Goal: Task Accomplishment & Management: Manage account settings

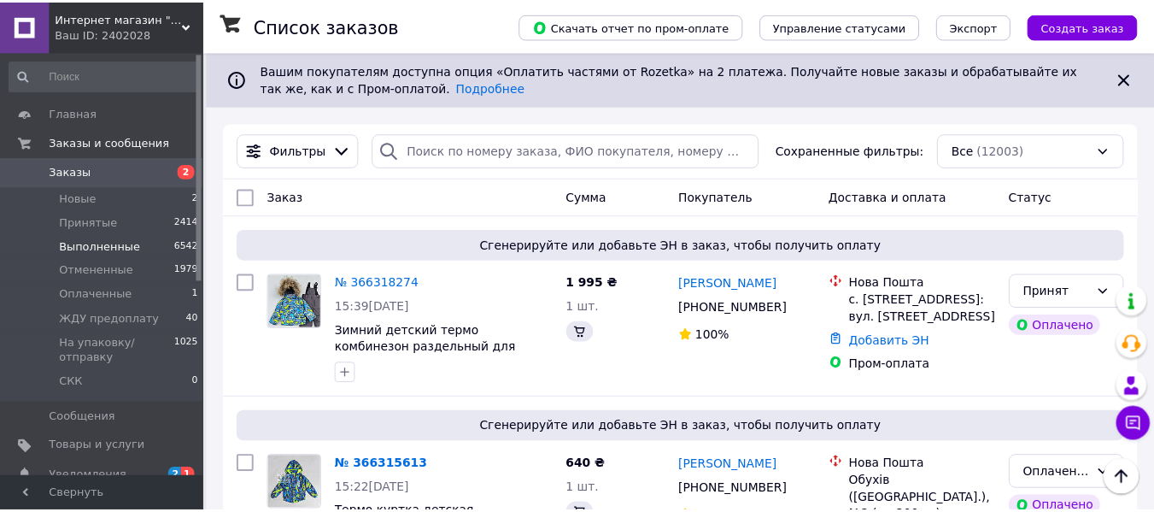
scroll to position [307, 0]
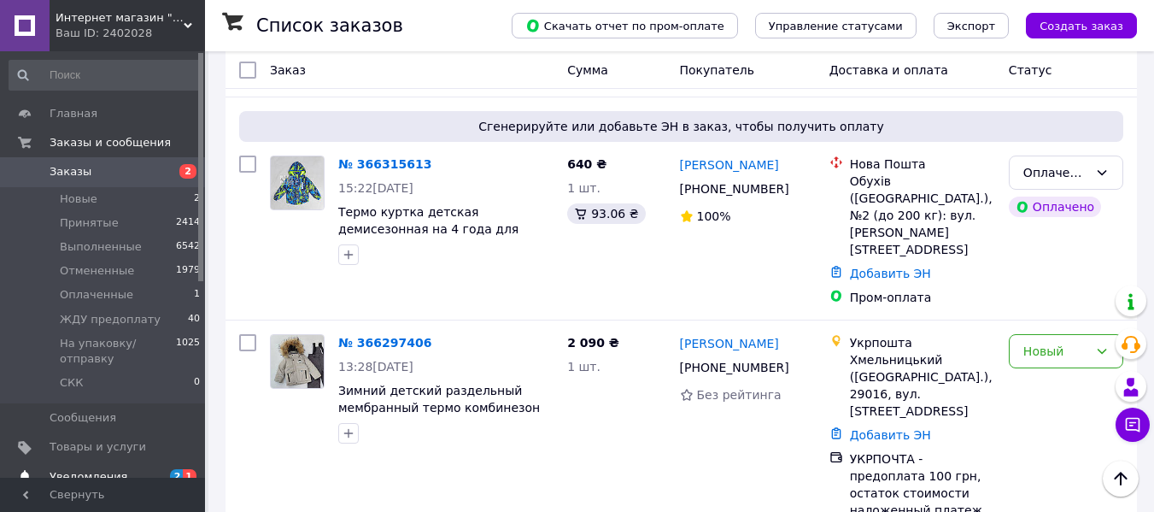
click at [119, 469] on span "Уведомления" at bounding box center [104, 476] width 108 height 15
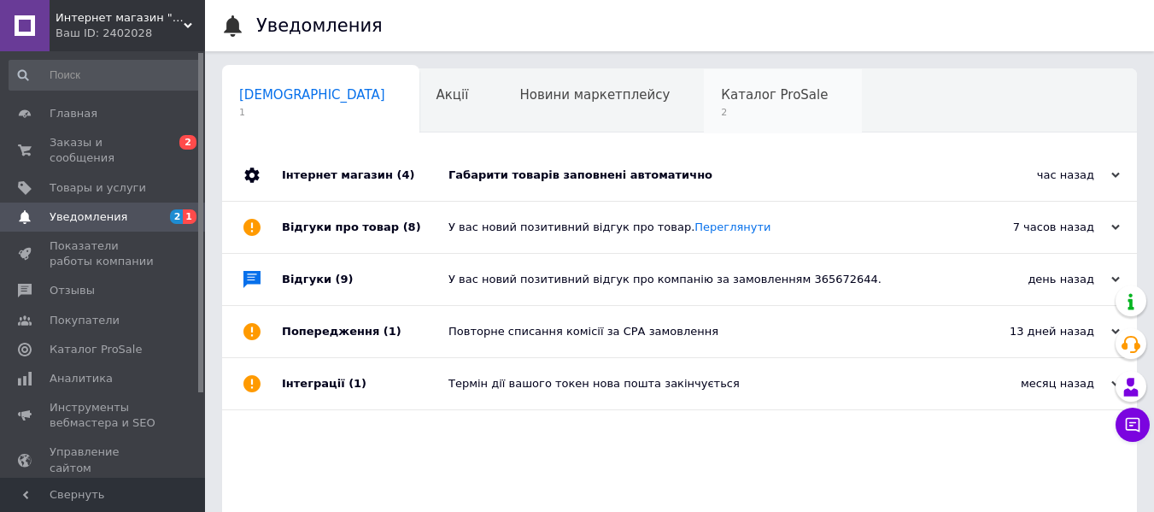
click at [721, 97] on span "Каталог ProSale" at bounding box center [774, 94] width 107 height 15
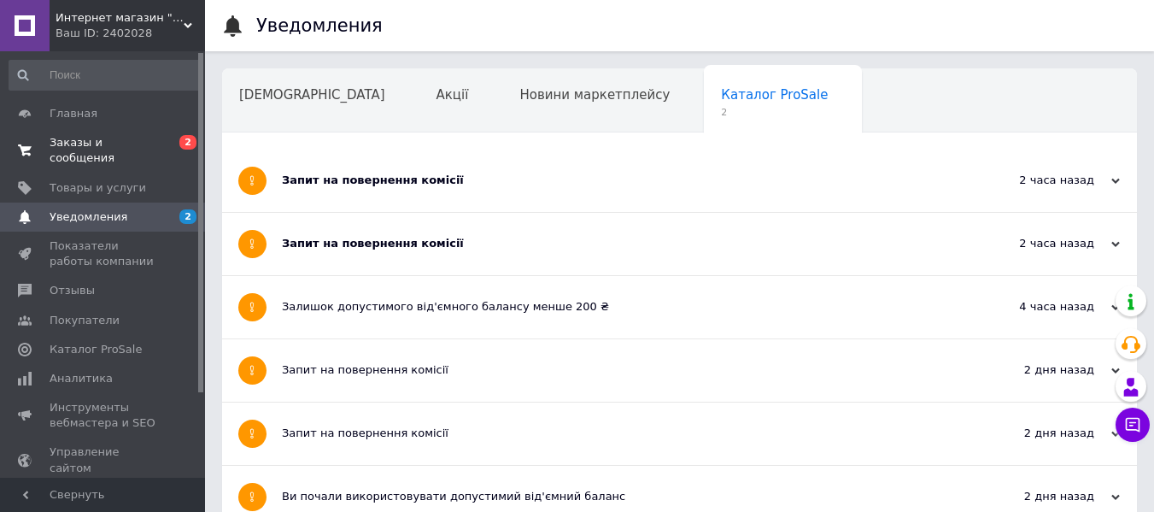
click at [121, 144] on span "Заказы и сообщения" at bounding box center [104, 150] width 108 height 31
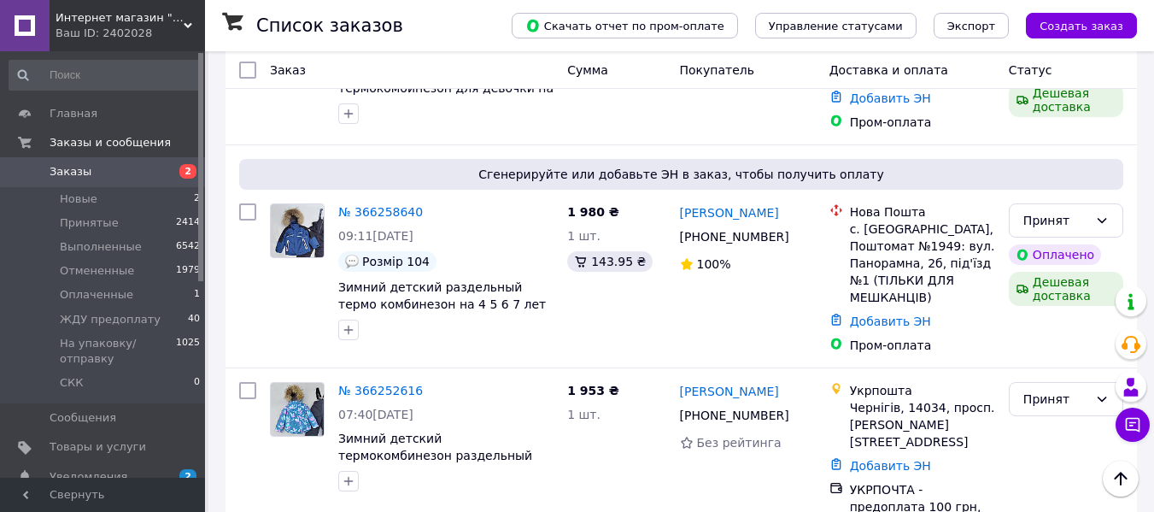
scroll to position [1090, 0]
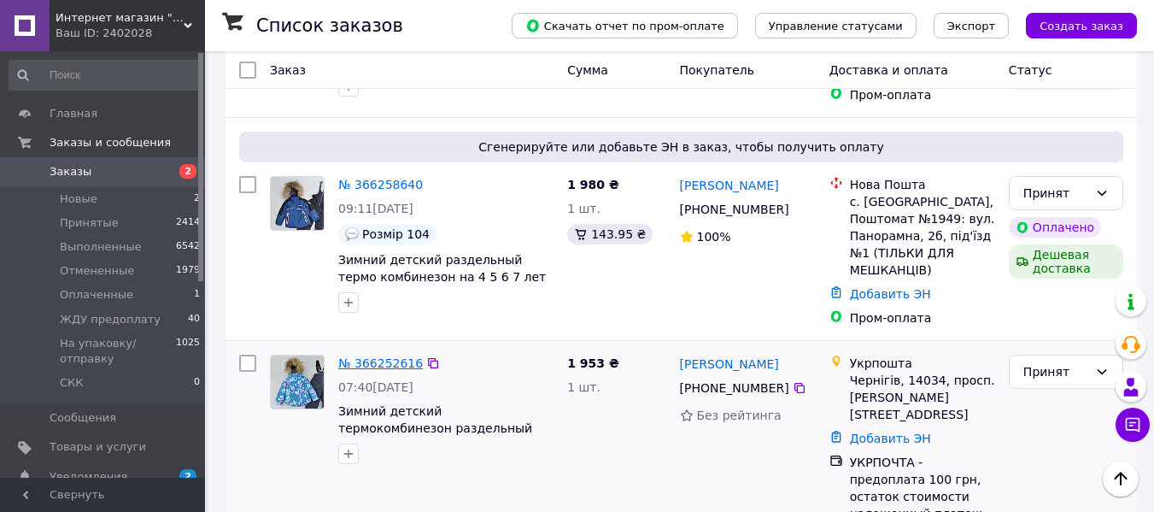
click at [362, 356] on link "№ 366252616" at bounding box center [380, 363] width 85 height 14
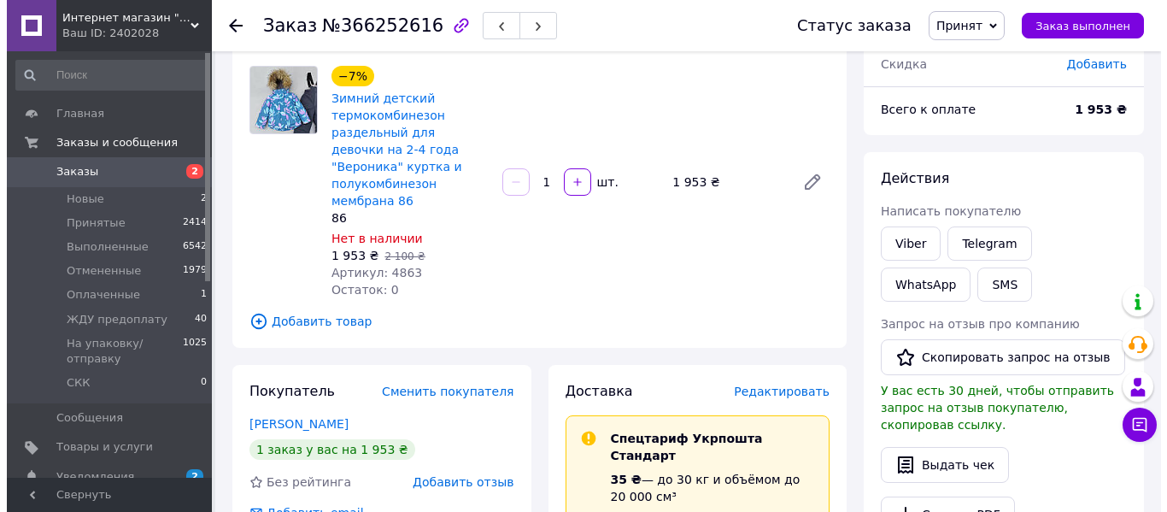
scroll to position [134, 0]
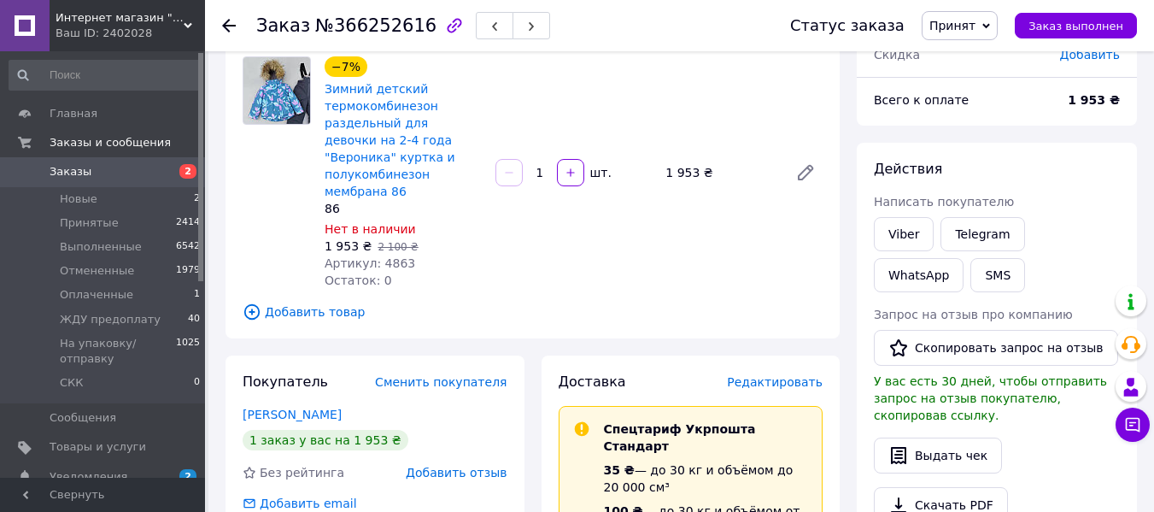
click at [789, 375] on span "Редактировать" at bounding box center [775, 382] width 96 height 14
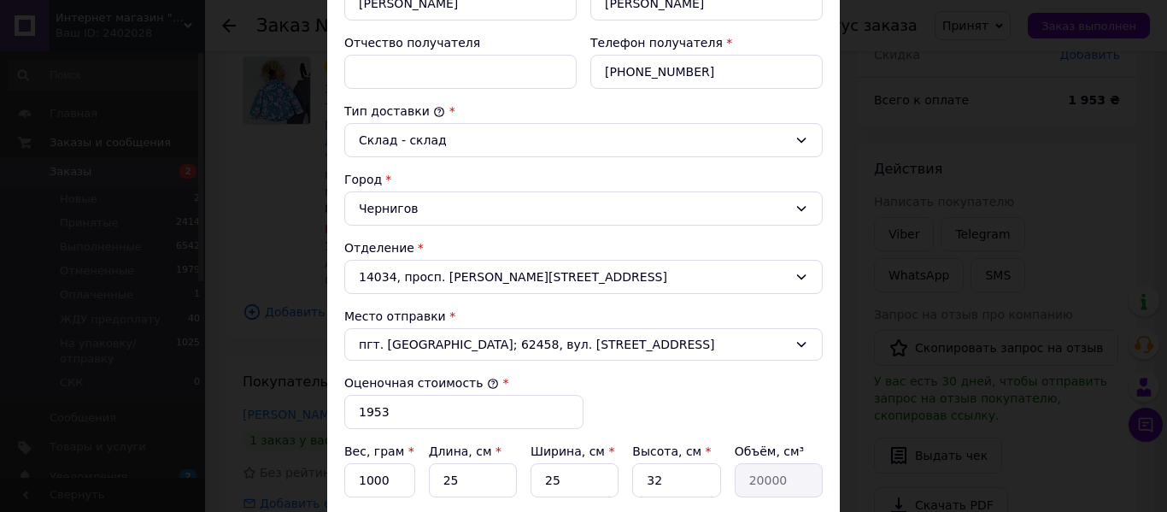
scroll to position [618, 0]
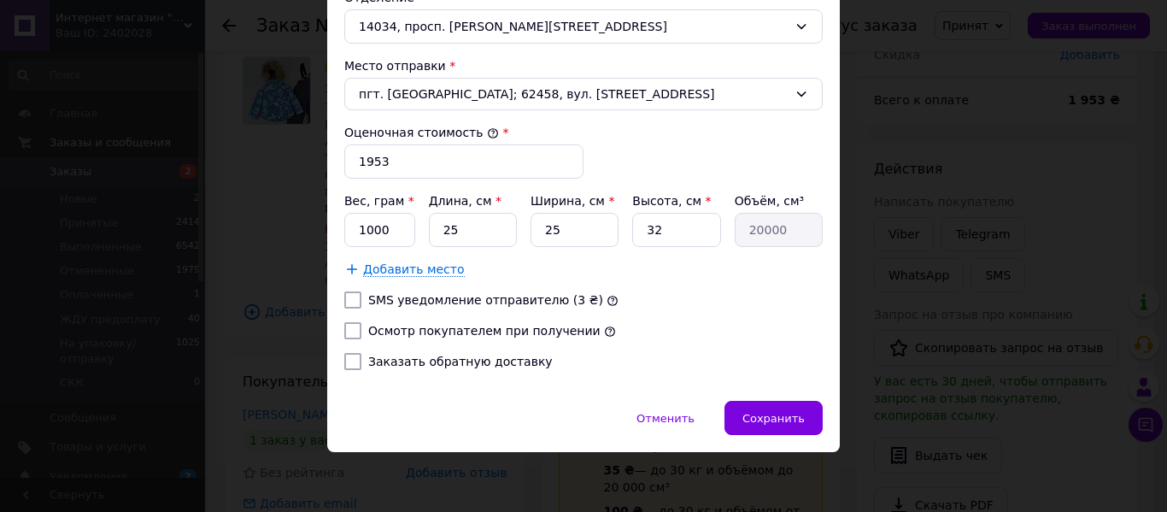
click at [412, 366] on label "Заказать обратную доставку" at bounding box center [460, 361] width 184 height 14
click at [361, 366] on input "Заказать обратную доставку" at bounding box center [352, 361] width 17 height 17
checkbox input "true"
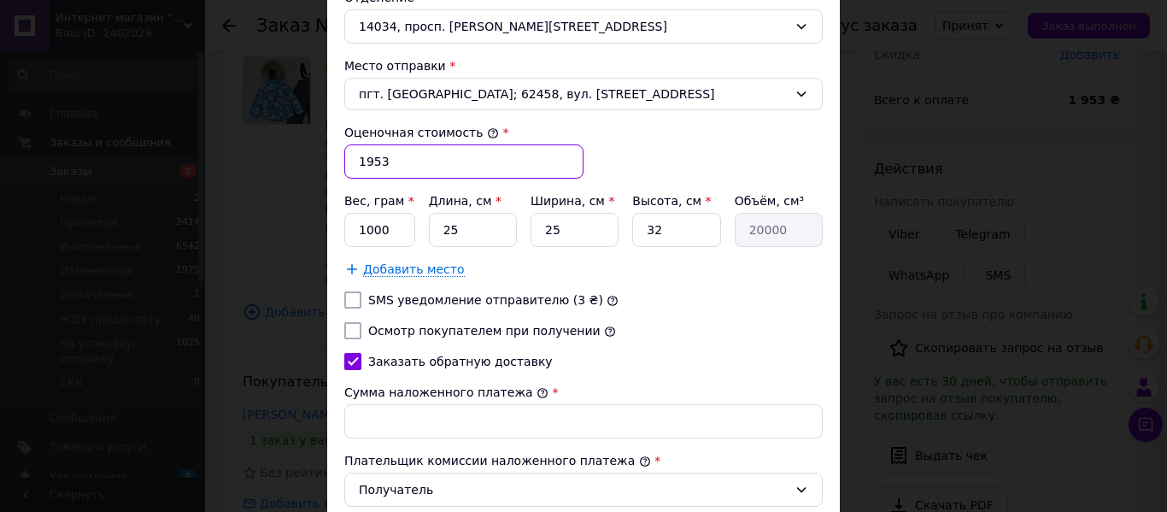
click at [413, 163] on input "1953" at bounding box center [463, 161] width 239 height 34
type input "1853"
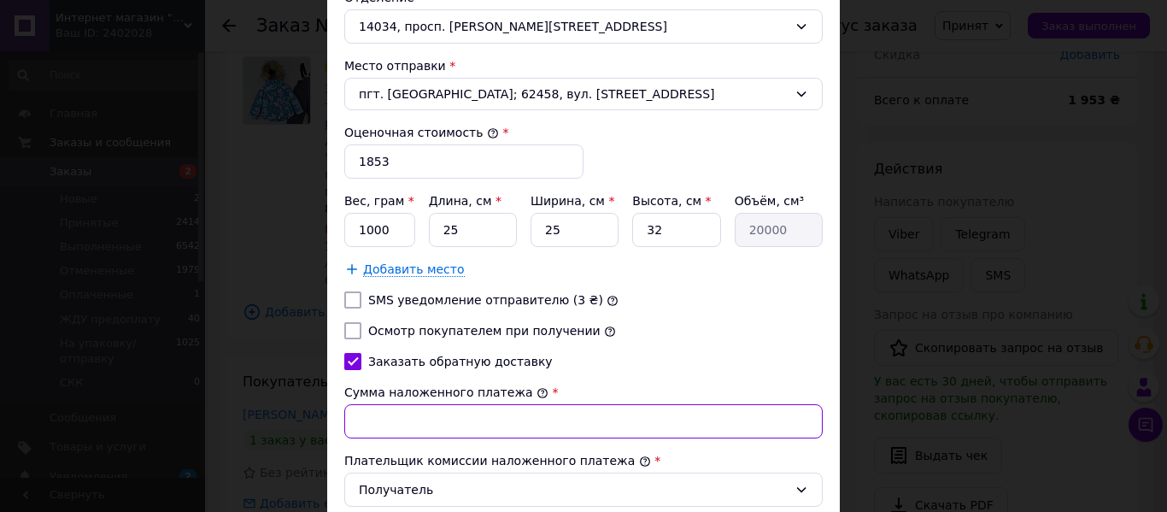
click at [413, 416] on input "Сумма наложенного платежа" at bounding box center [583, 421] width 478 height 34
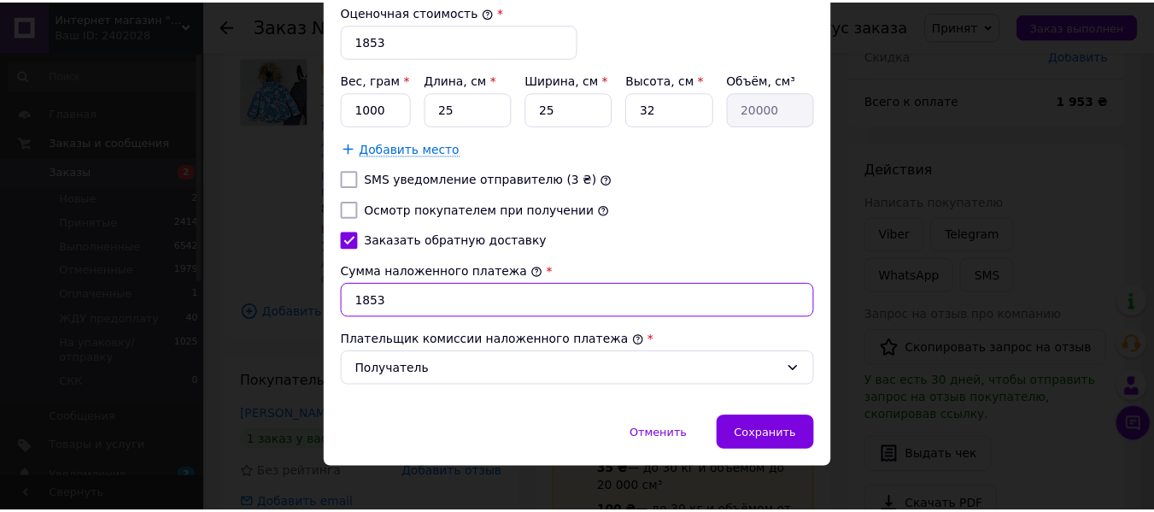
scroll to position [755, 0]
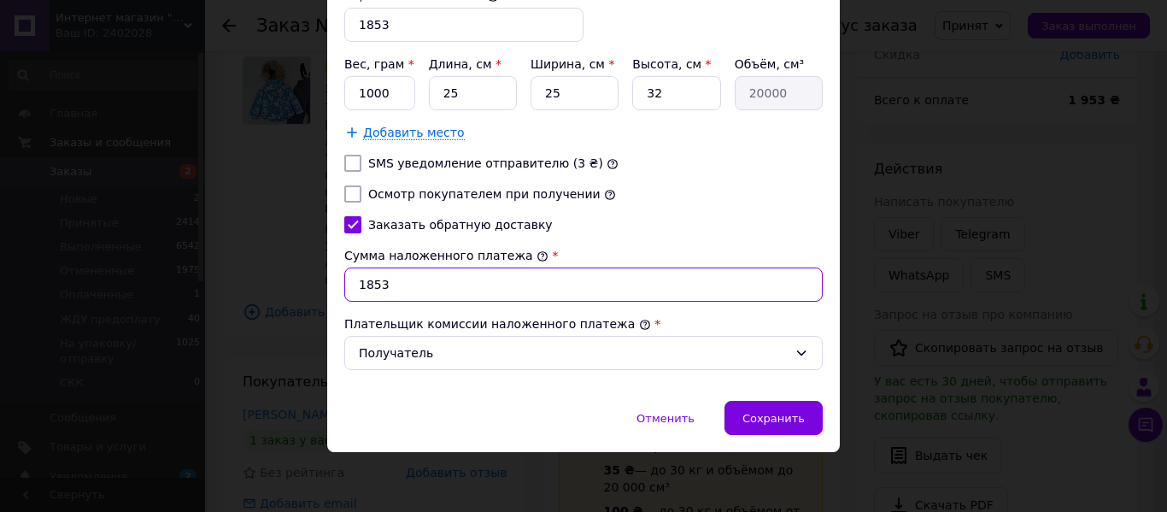
type input "1853"
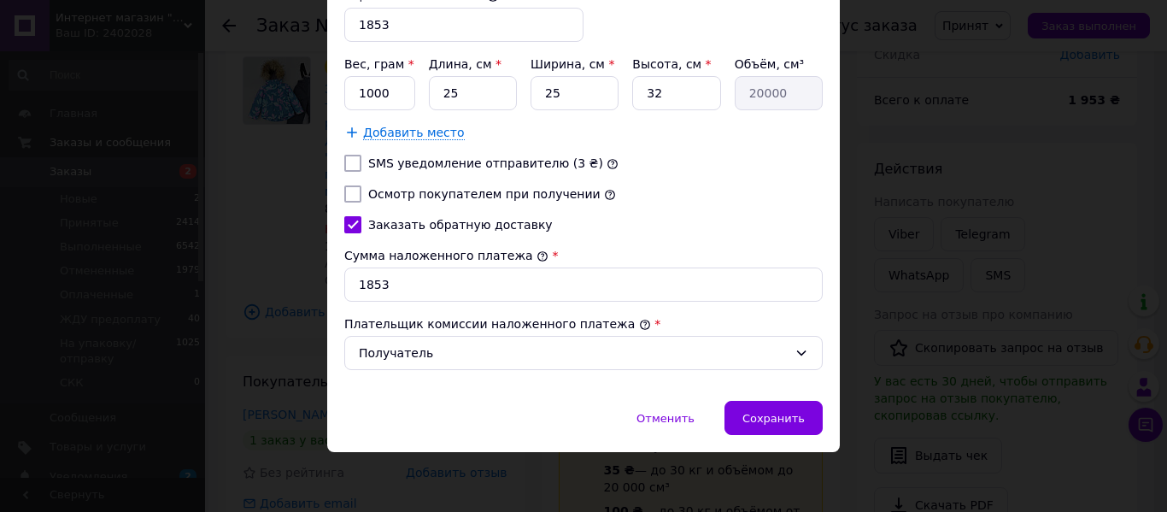
click at [505, 195] on label "Осмотр покупателем при получении" at bounding box center [484, 194] width 232 height 14
click at [361, 195] on input "Осмотр покупателем при получении" at bounding box center [352, 193] width 17 height 17
checkbox input "true"
click at [761, 413] on span "Сохранить" at bounding box center [773, 418] width 62 height 13
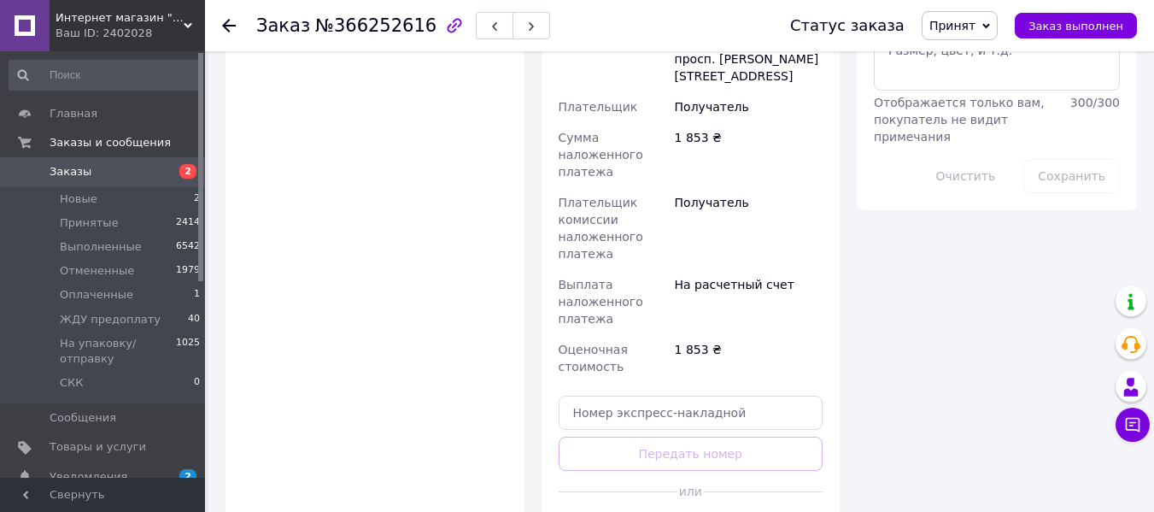
scroll to position [928, 0]
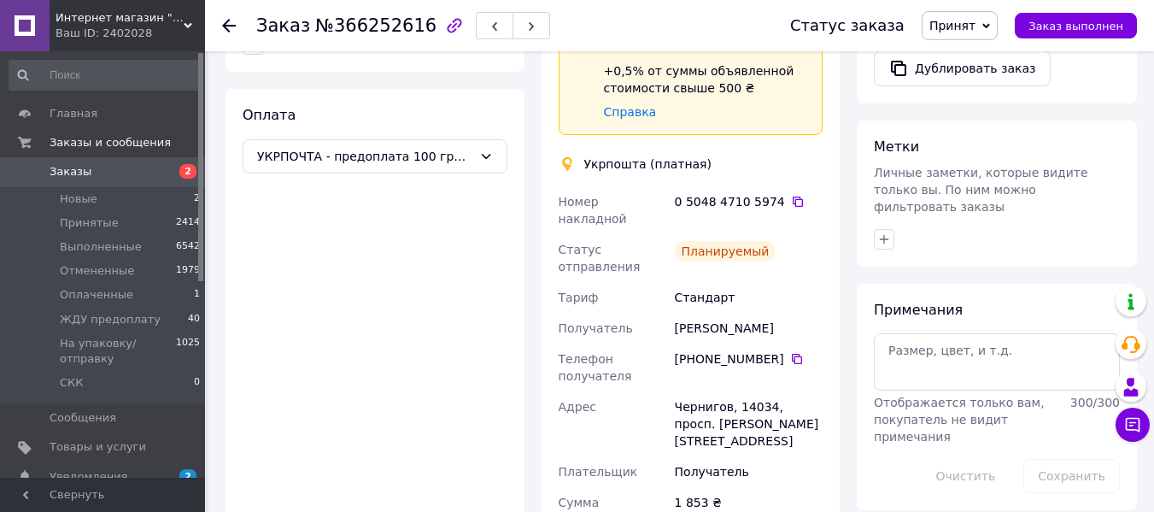
scroll to position [624, 0]
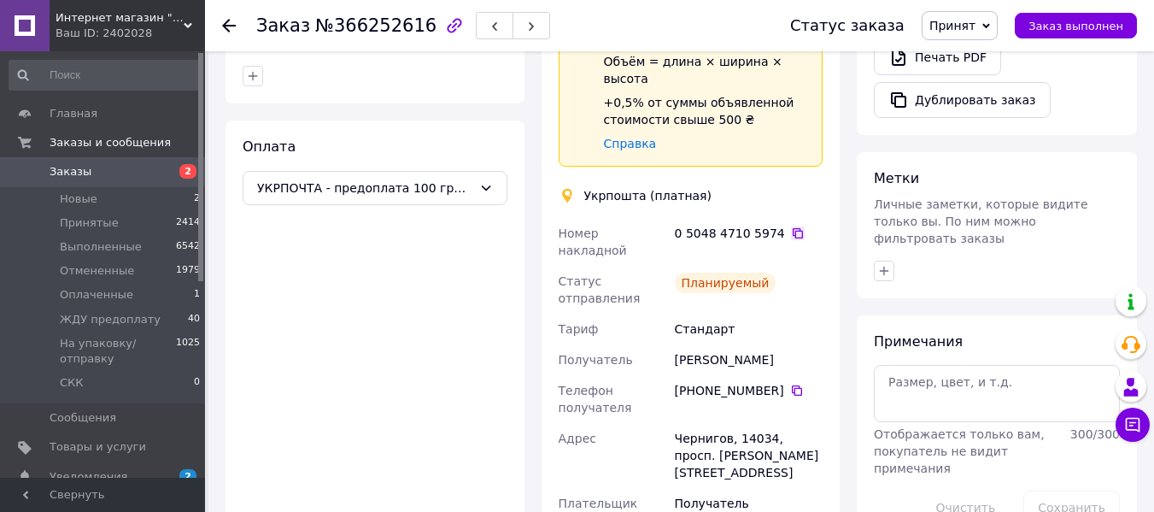
click at [791, 226] on icon at bounding box center [798, 233] width 14 height 14
click at [232, 16] on div at bounding box center [239, 25] width 34 height 51
click at [228, 31] on use at bounding box center [229, 26] width 14 height 14
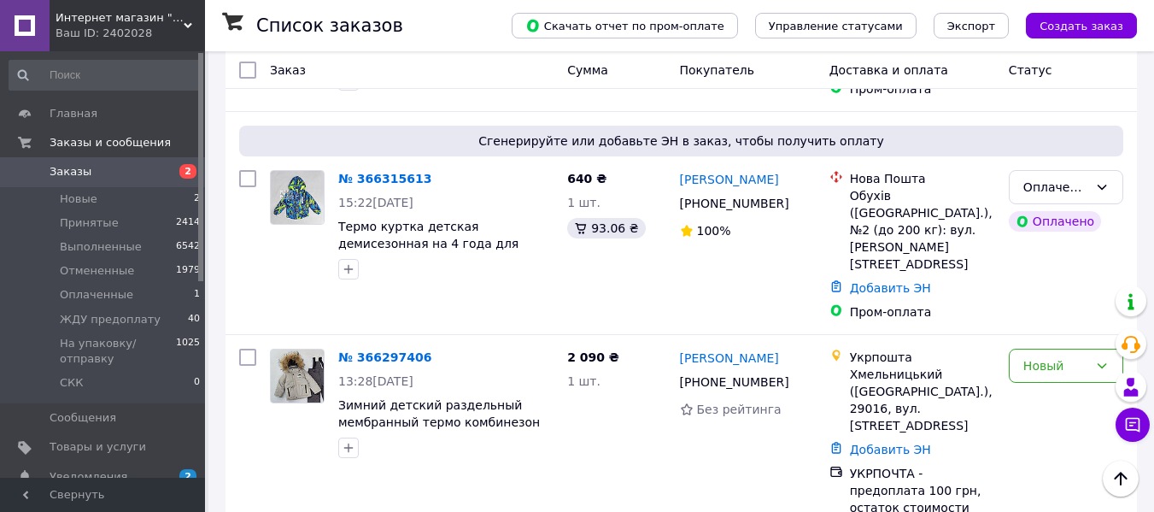
scroll to position [272, 0]
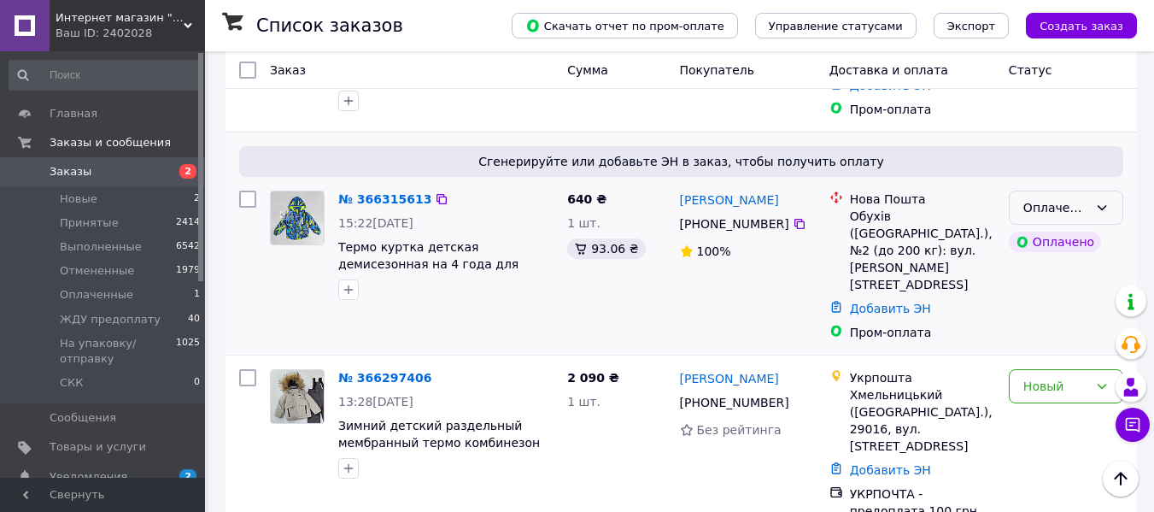
click at [1062, 204] on div "Оплаченный" at bounding box center [1055, 207] width 65 height 19
click at [1050, 250] on li "Принят" at bounding box center [1066, 238] width 113 height 31
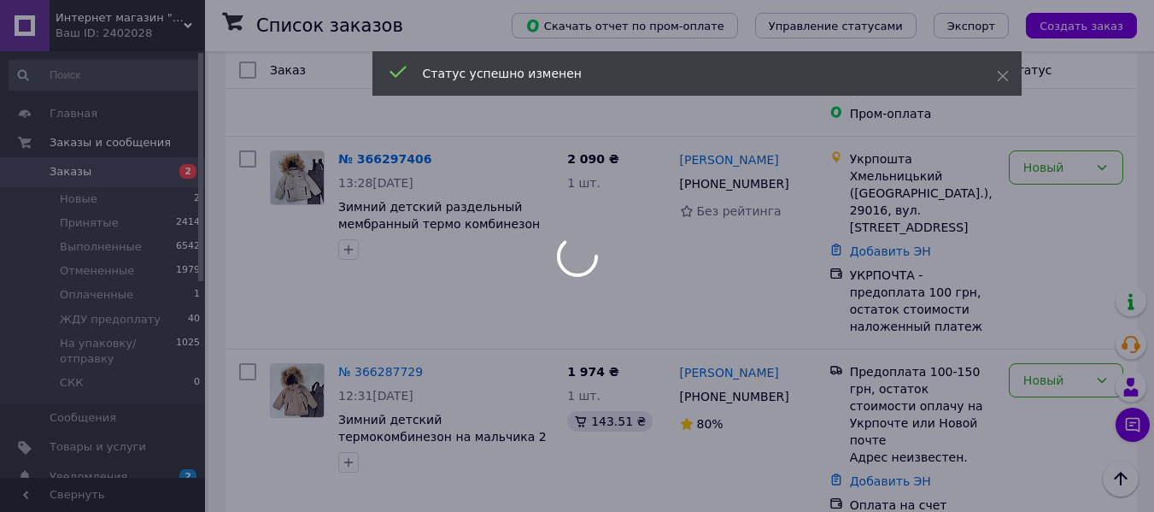
scroll to position [484, 0]
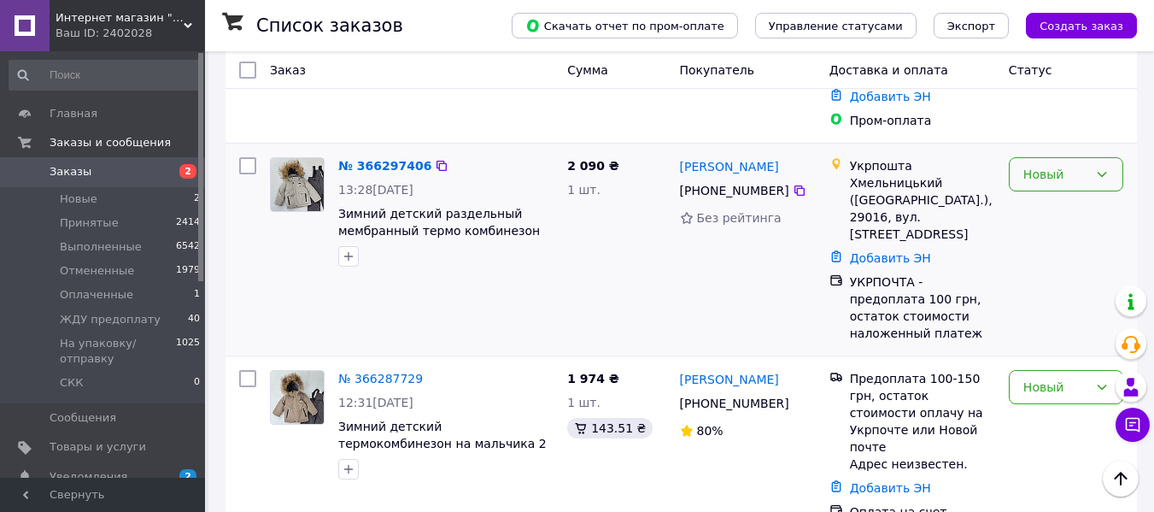
click at [1069, 165] on div "Новый" at bounding box center [1055, 174] width 65 height 19
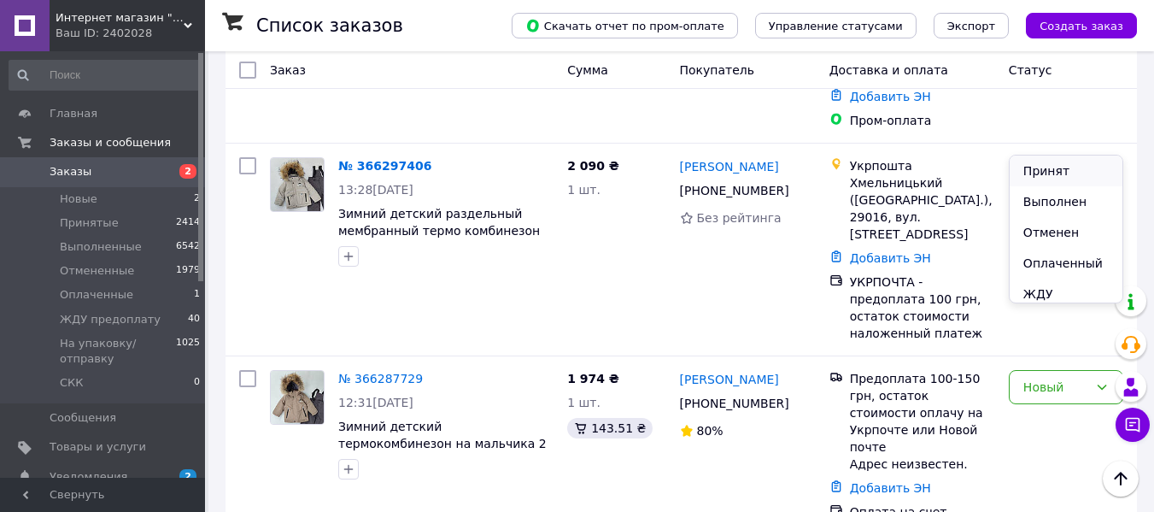
click at [1071, 168] on li "Принят" at bounding box center [1066, 170] width 113 height 31
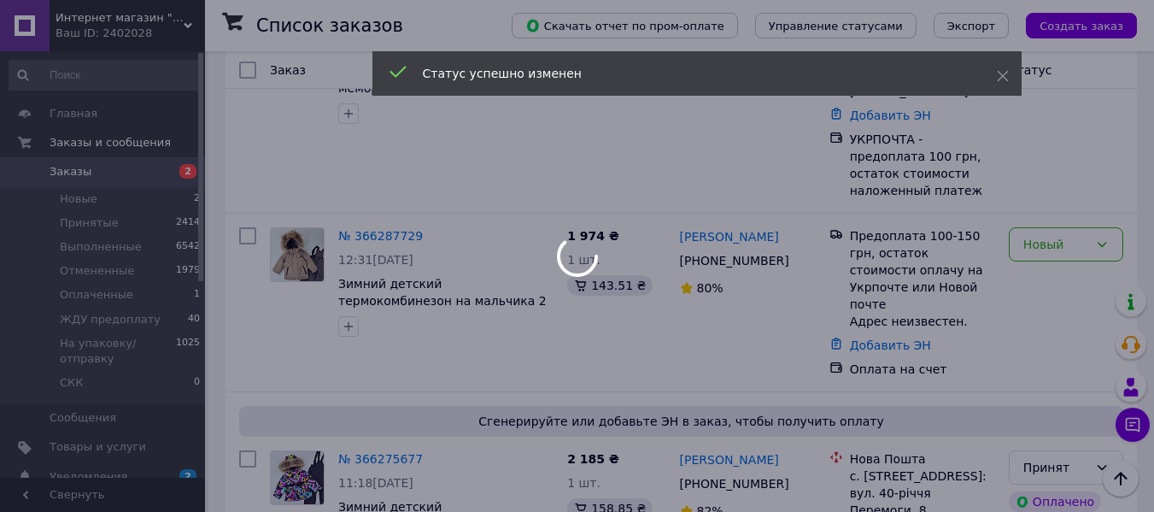
scroll to position [634, 0]
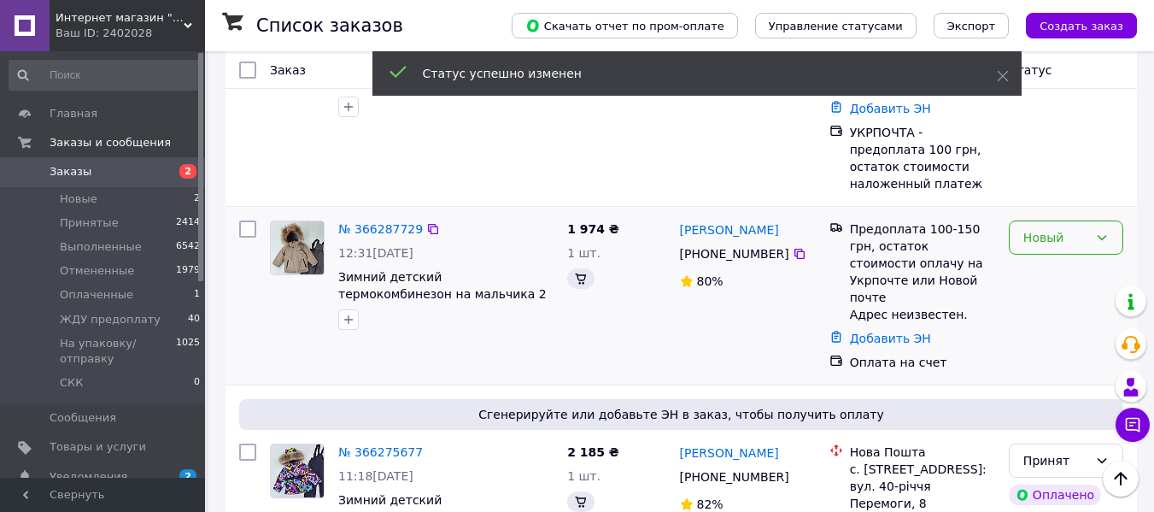
click at [1050, 228] on div "Новый" at bounding box center [1055, 237] width 65 height 19
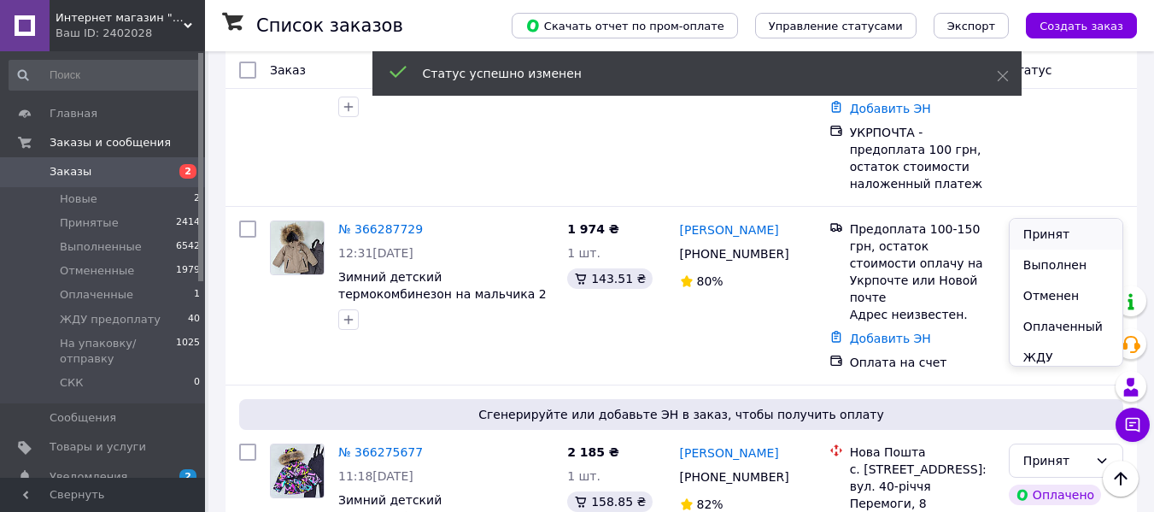
click at [1048, 227] on li "Принят" at bounding box center [1066, 234] width 113 height 31
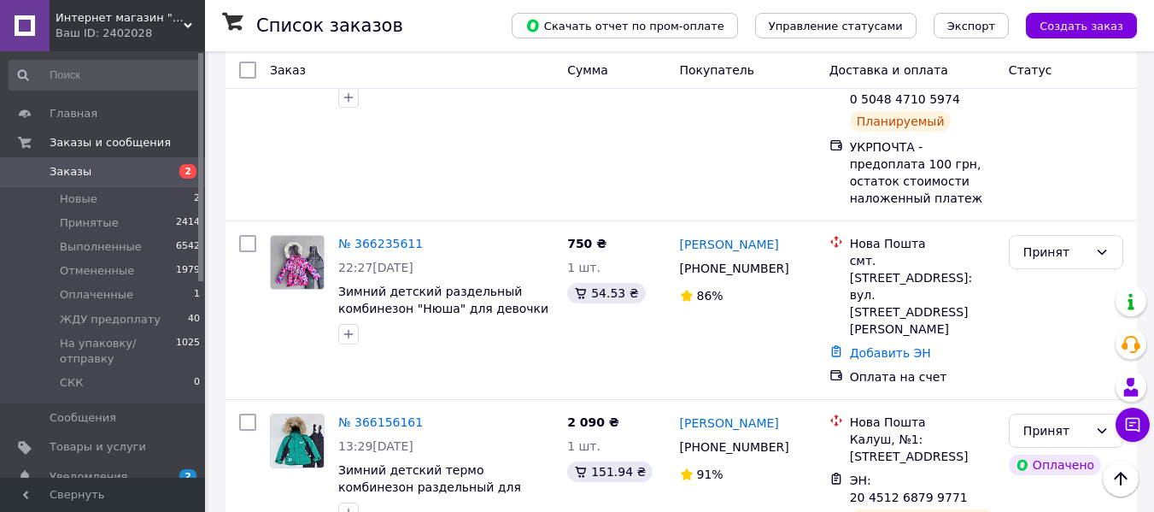
scroll to position [1432, 0]
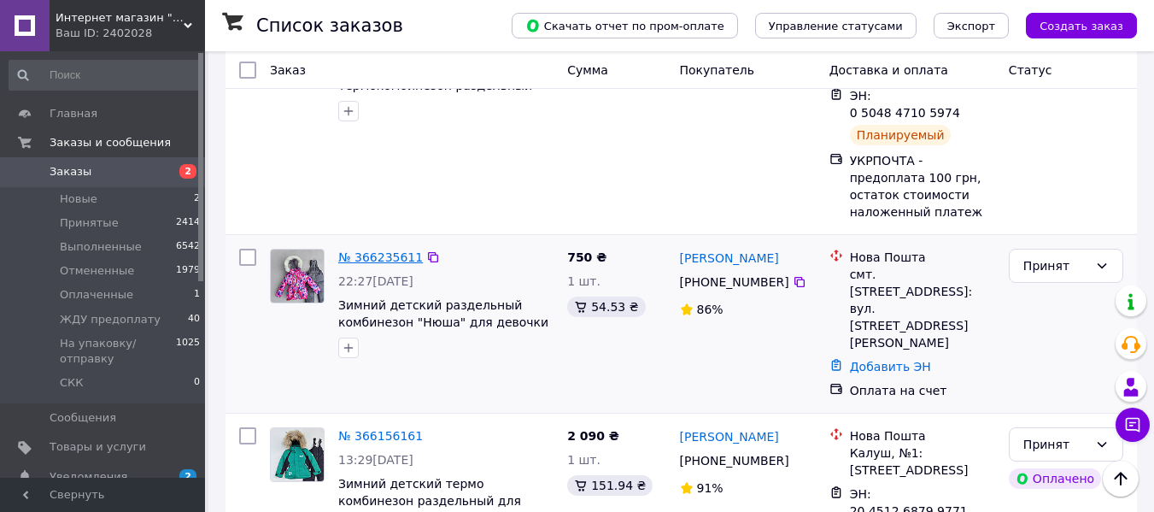
click at [379, 250] on link "№ 366235611" at bounding box center [380, 257] width 85 height 14
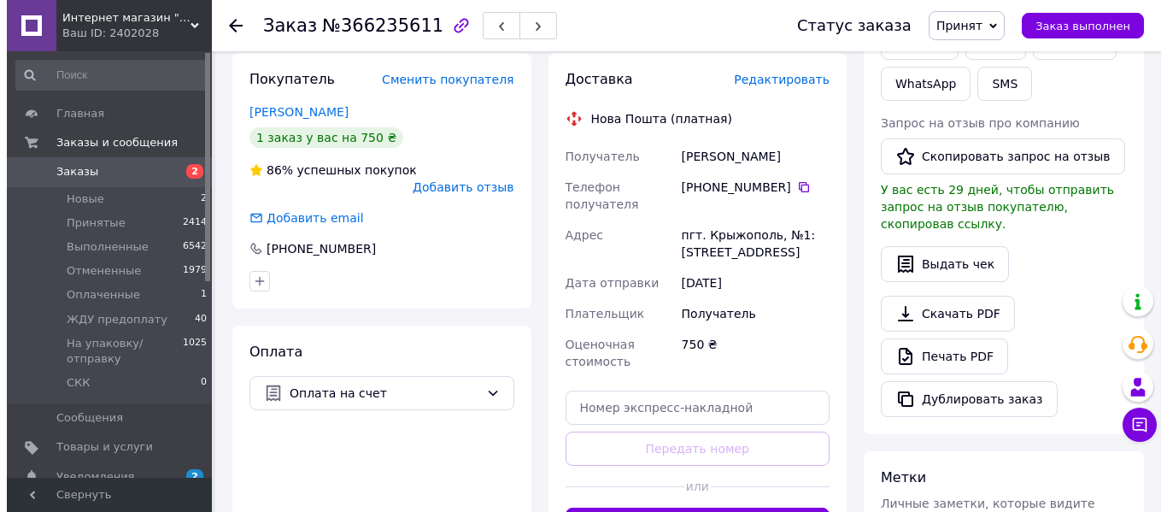
scroll to position [278, 0]
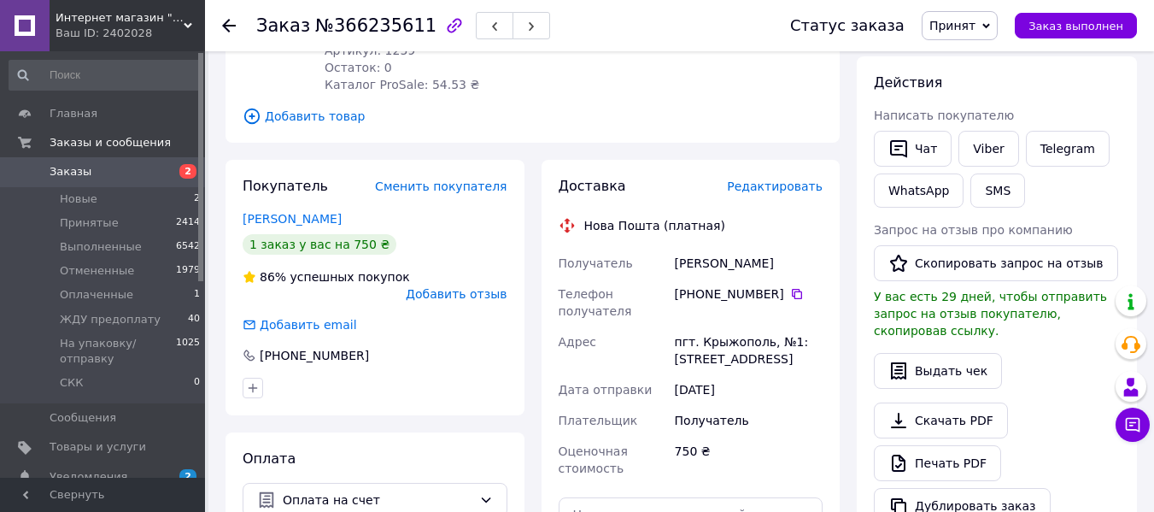
click at [803, 184] on span "Редактировать" at bounding box center [775, 186] width 96 height 14
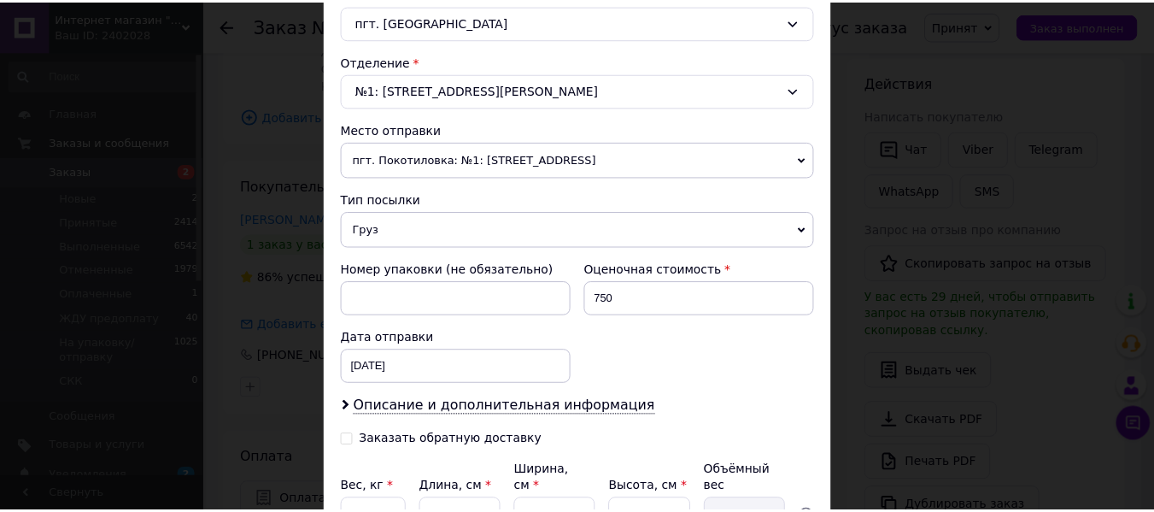
scroll to position [653, 0]
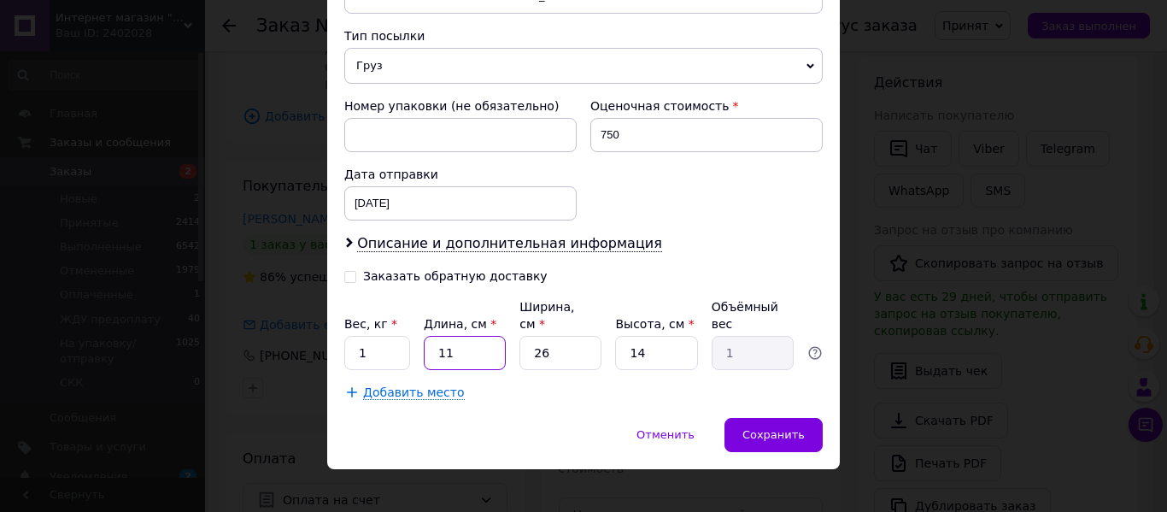
click at [486, 337] on input "11" at bounding box center [465, 353] width 82 height 34
type input "2"
type input "0.18"
type input "25"
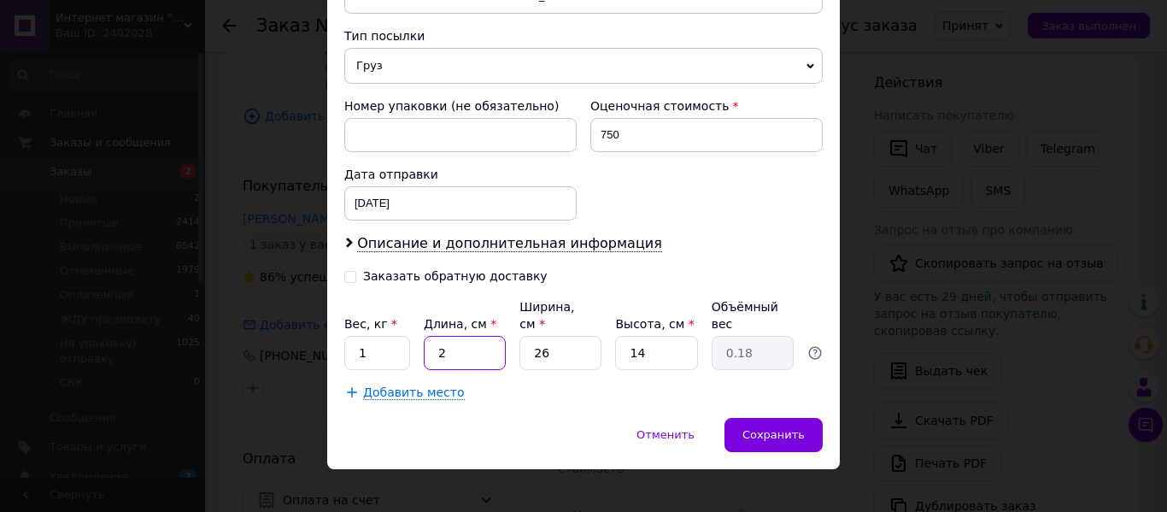
type input "2.28"
type input "25"
click at [564, 336] on input "26" at bounding box center [560, 353] width 82 height 34
type input "2"
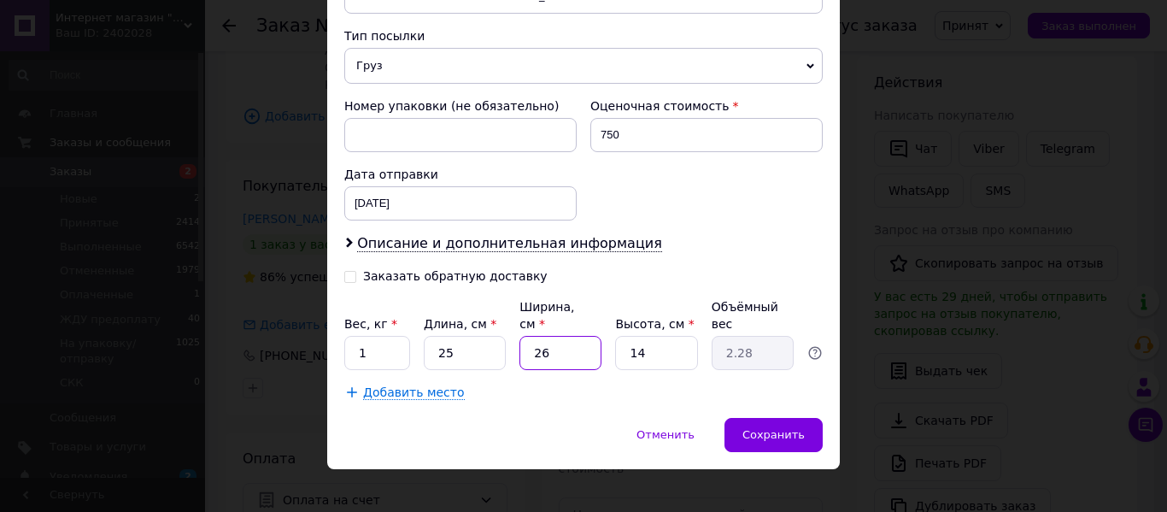
type input "0.18"
type input "25"
type input "2.19"
type input "25"
click at [652, 336] on input "14" at bounding box center [656, 353] width 82 height 34
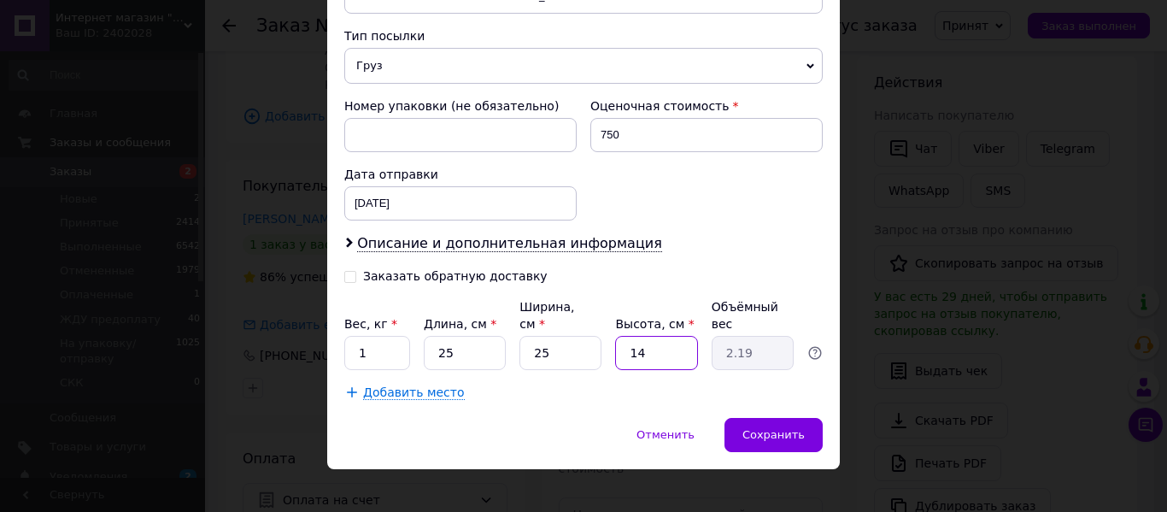
click at [652, 336] on input "14" at bounding box center [656, 353] width 82 height 34
type input "2"
type input "0.31"
type input "22"
type input "3.44"
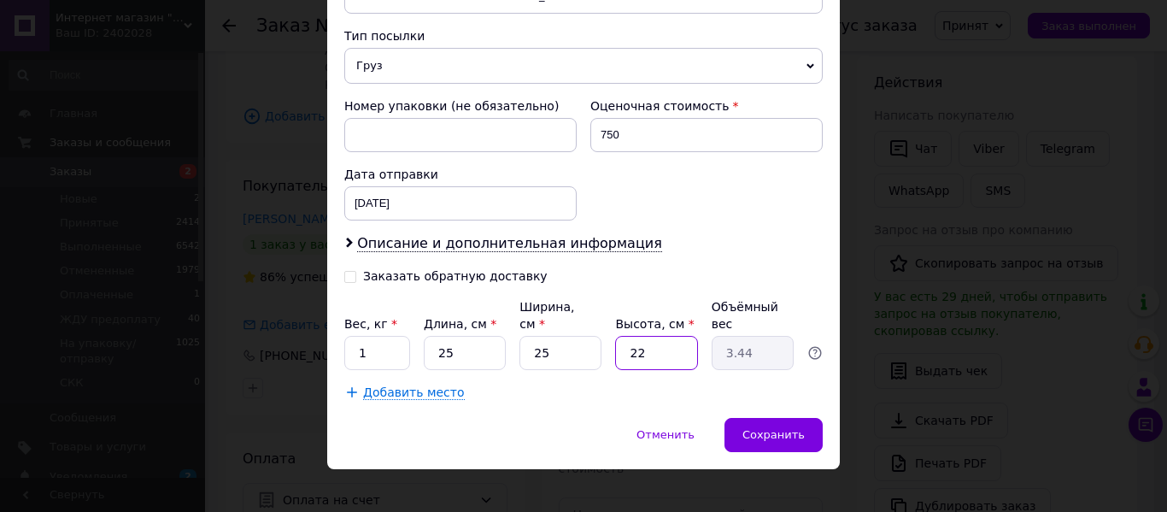
type input "2"
type input "0.31"
type input "22"
type input "3.44"
type input "2"
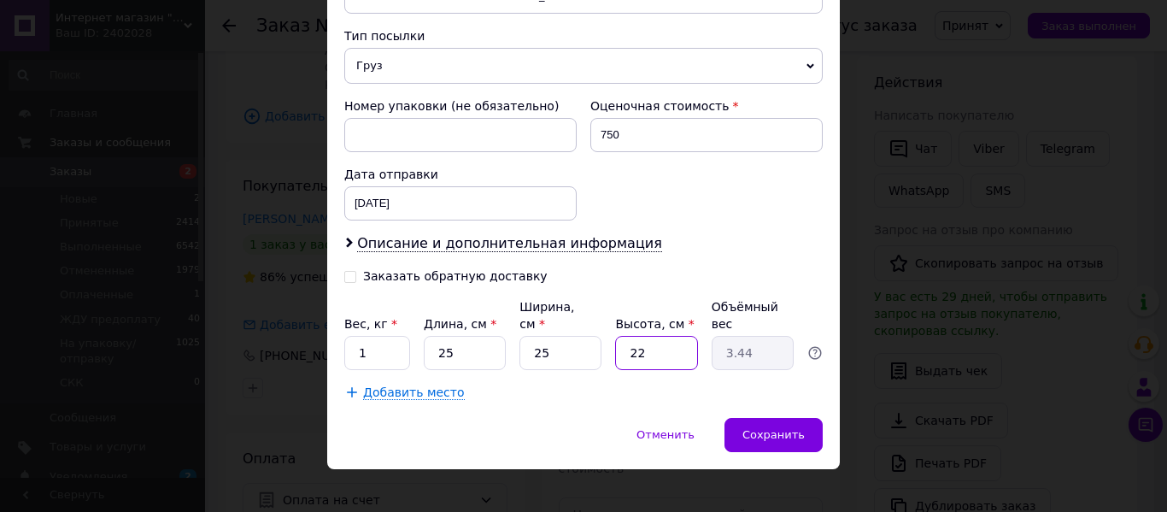
type input "0.31"
type input "27"
type input "4.22"
type input "2"
type input "0.31"
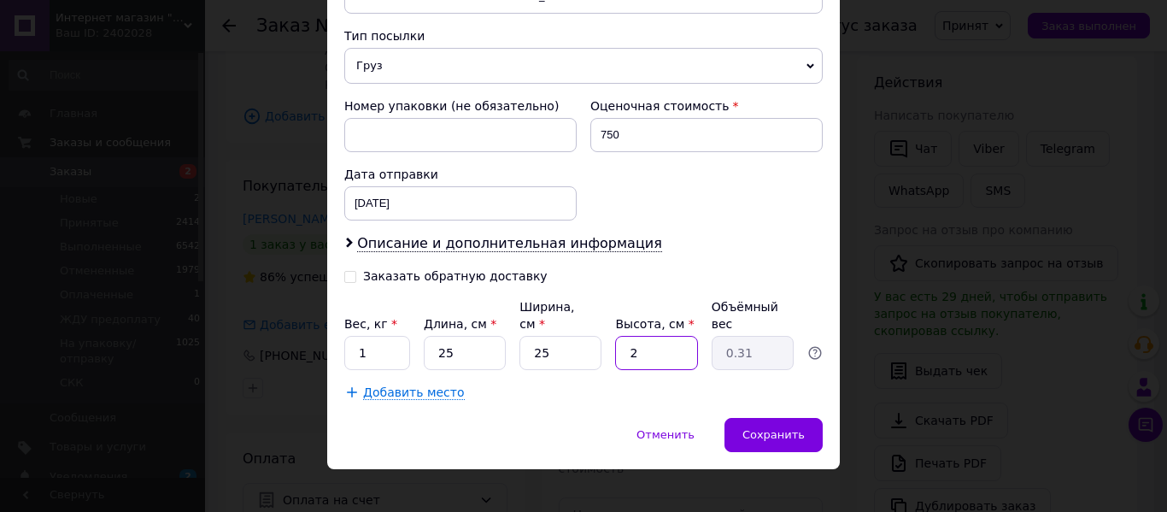
type input "29"
type input "4.53"
type input "2"
type input "0.31"
type input "28"
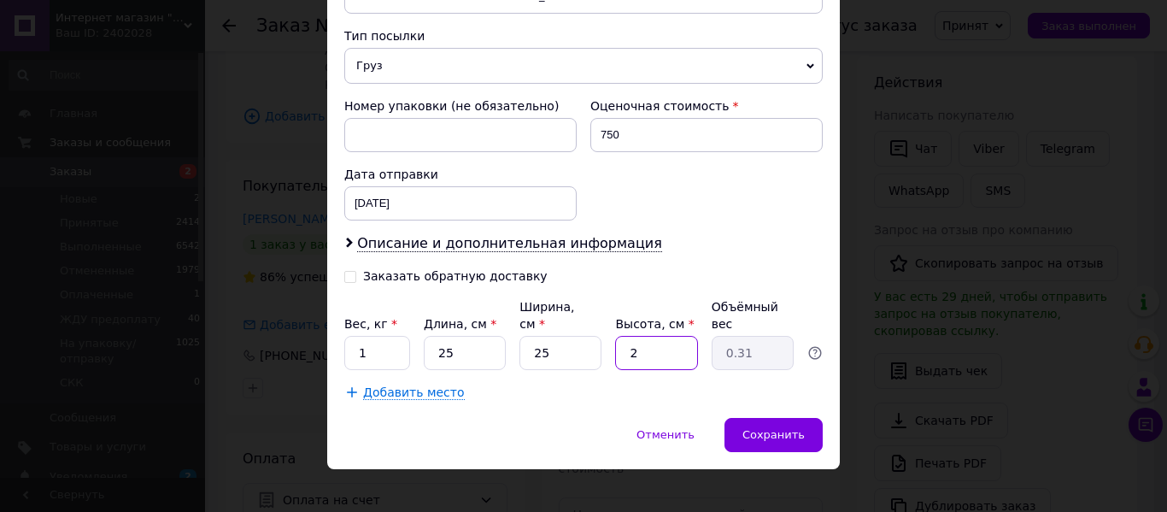
type input "4.38"
type input "2"
type input "0.31"
type input "26"
type input "4.06"
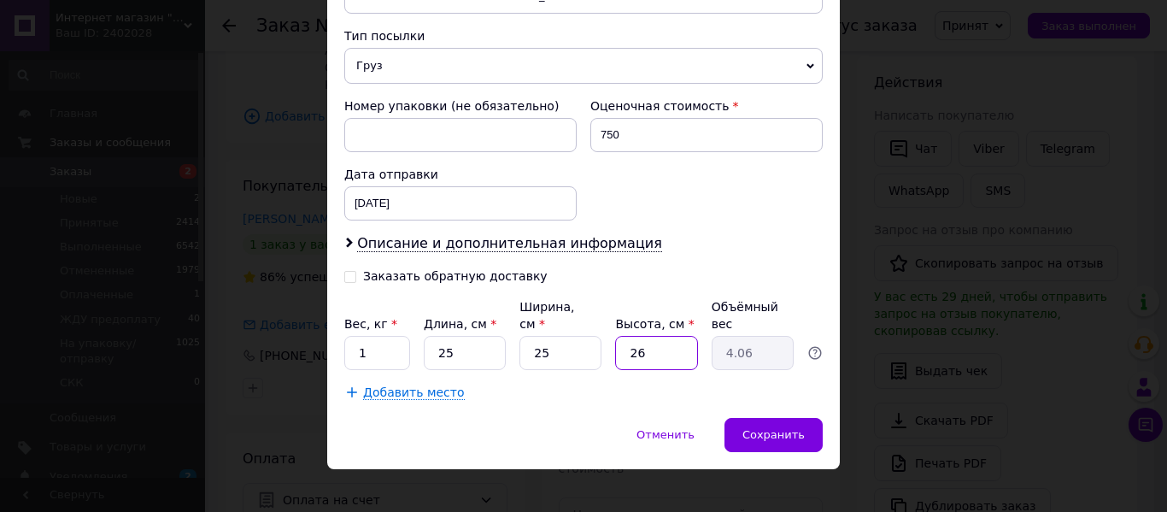
type input "2"
type input "0.31"
type input "25"
type input "3.91"
type input "25"
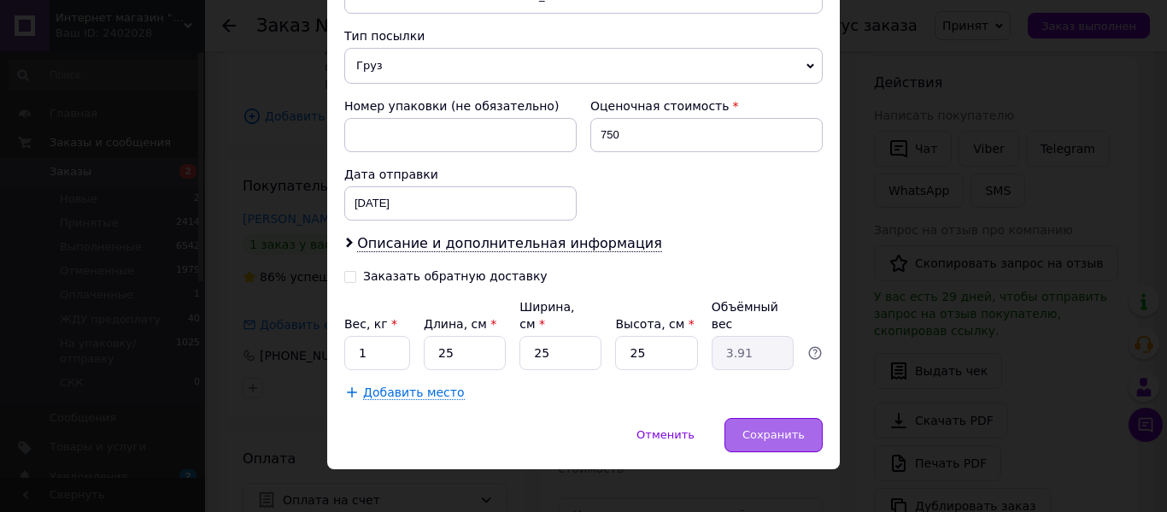
click at [794, 428] on span "Сохранить" at bounding box center [773, 434] width 62 height 13
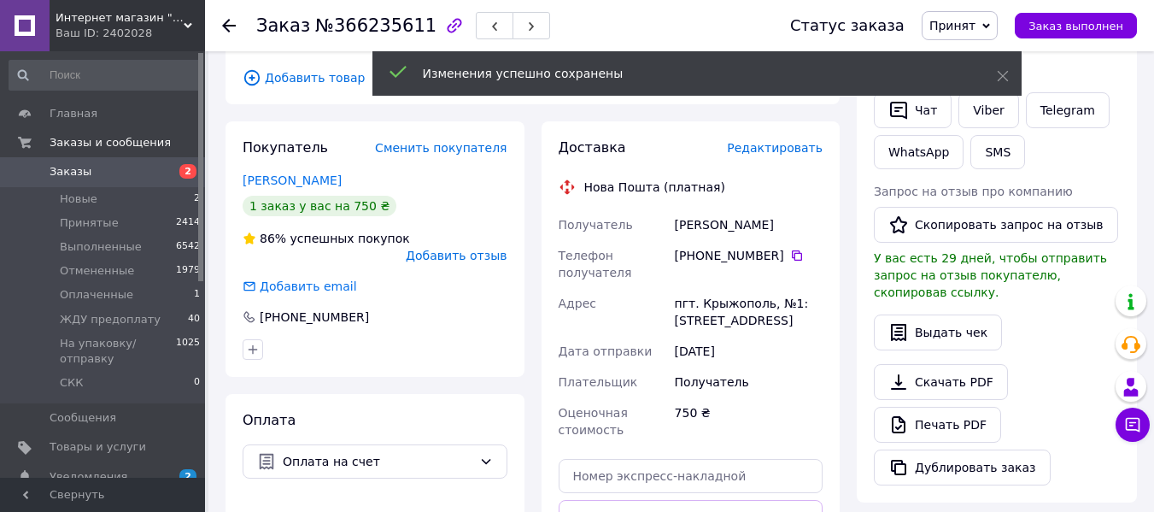
scroll to position [490, 0]
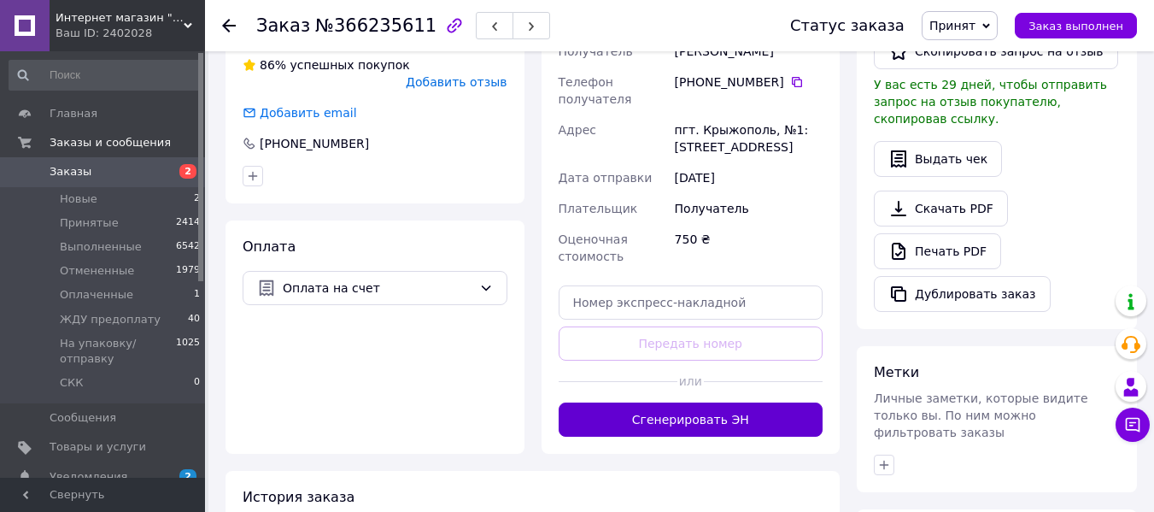
click at [793, 414] on button "Сгенерировать ЭН" at bounding box center [691, 419] width 265 height 34
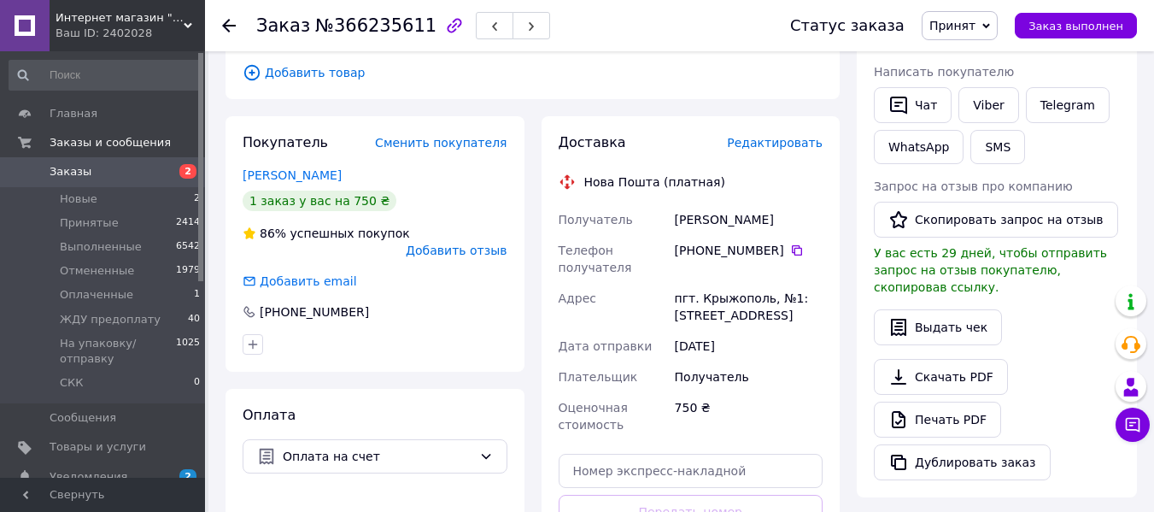
scroll to position [315, 0]
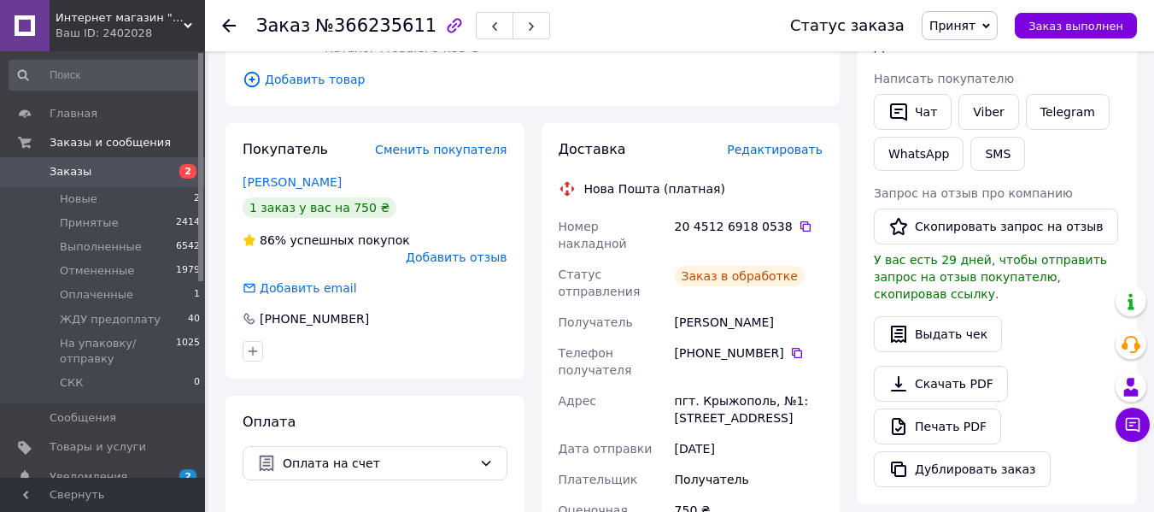
click at [800, 224] on icon at bounding box center [805, 226] width 10 height 10
click at [229, 39] on div at bounding box center [239, 25] width 34 height 51
click at [226, 28] on use at bounding box center [229, 26] width 14 height 14
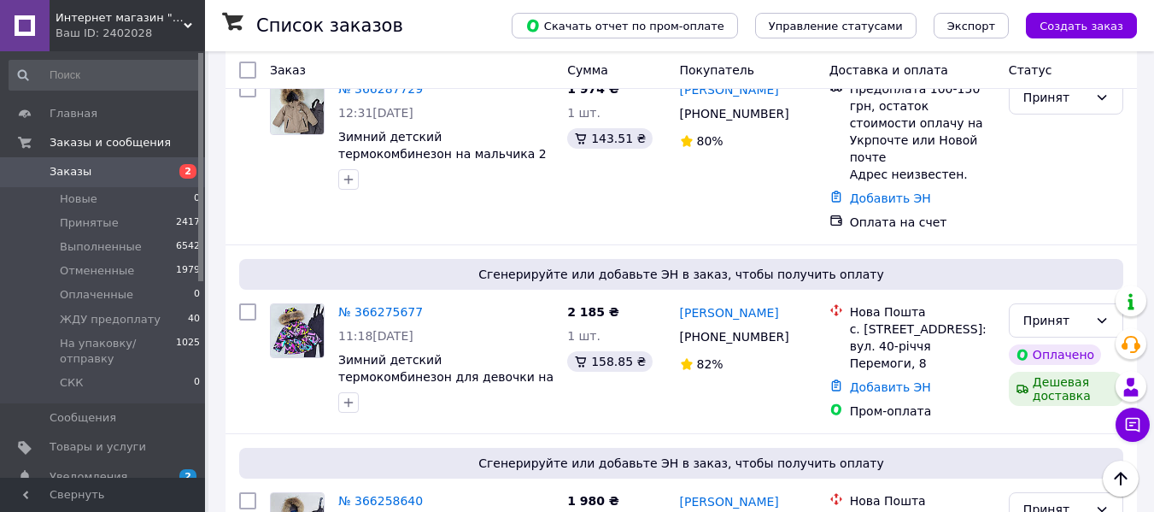
scroll to position [781, 0]
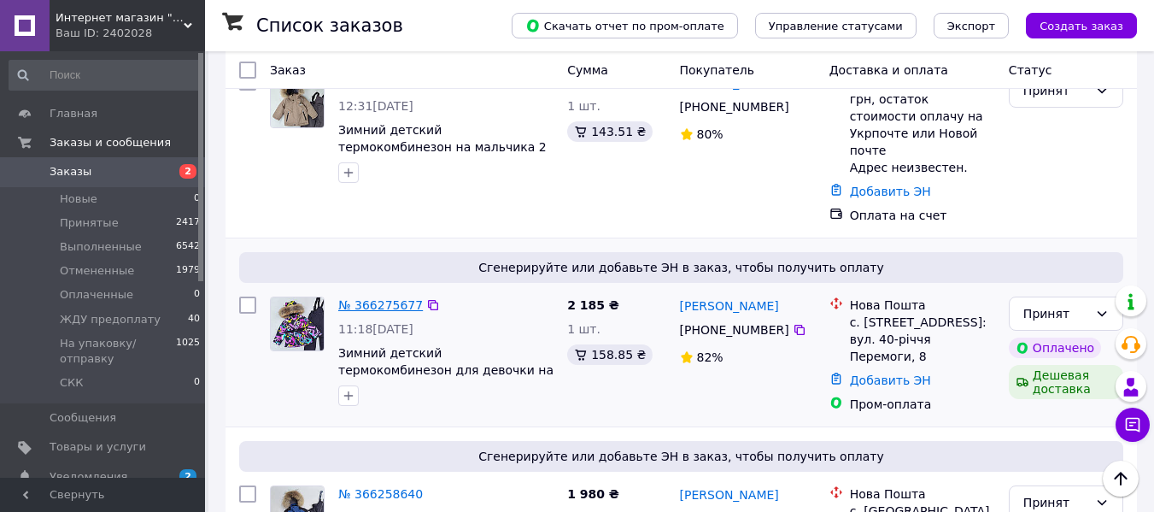
click at [377, 298] on link "№ 366275677" at bounding box center [380, 305] width 85 height 14
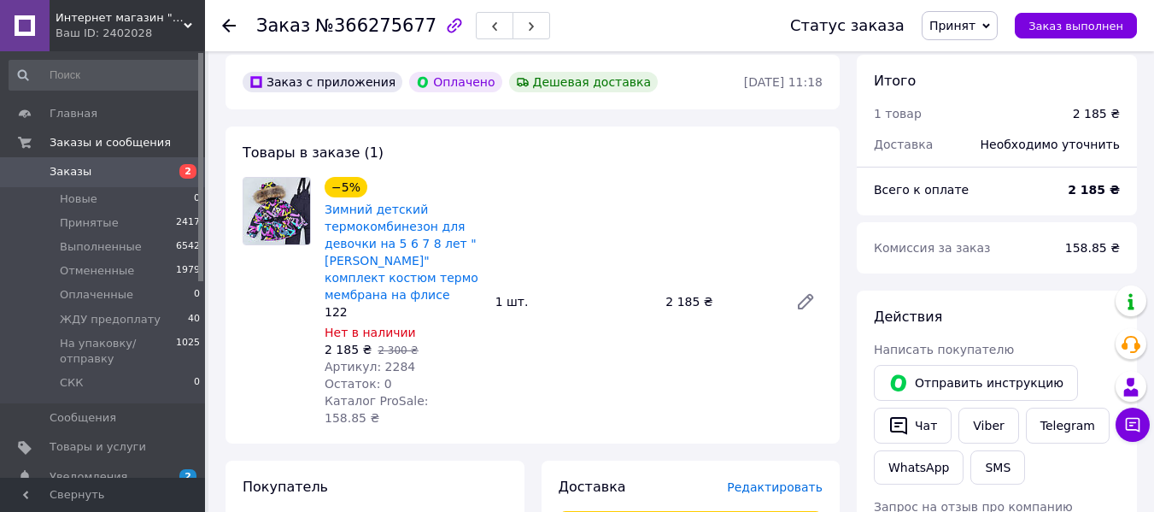
scroll to position [433, 0]
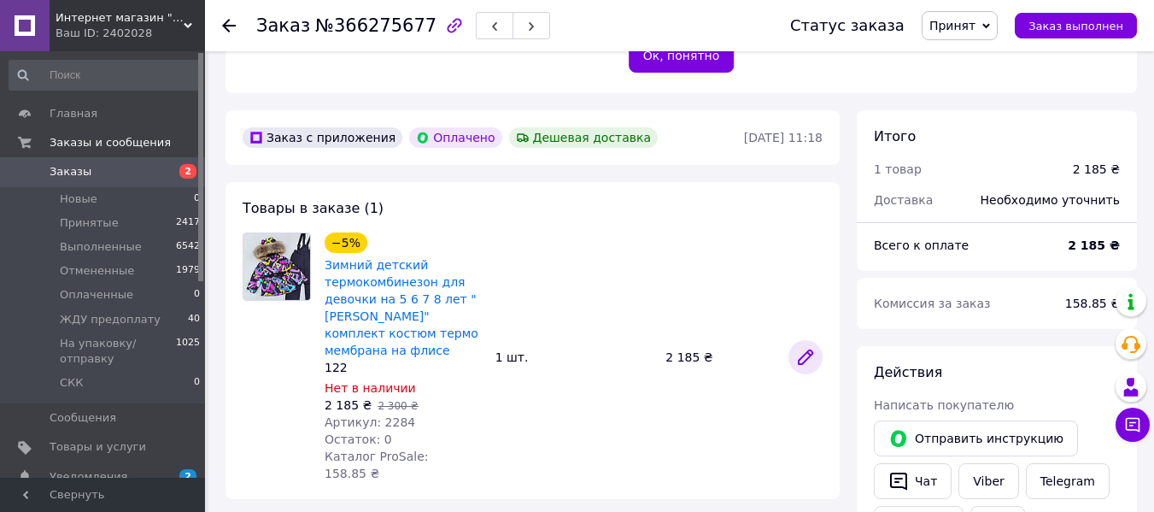
click at [811, 347] on icon at bounding box center [805, 357] width 20 height 20
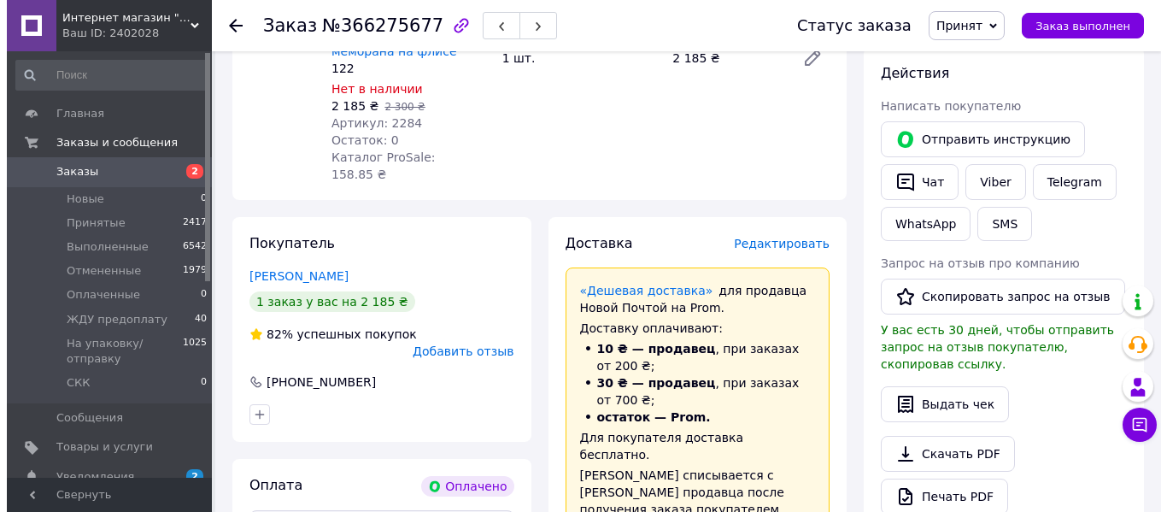
scroll to position [759, 0]
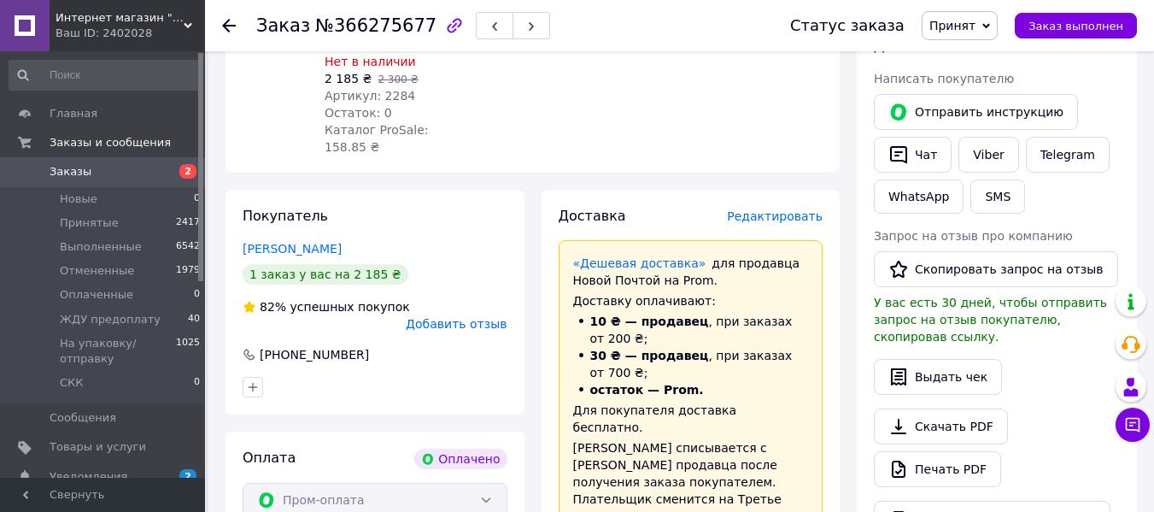
click at [773, 209] on span "Редактировать" at bounding box center [775, 216] width 96 height 14
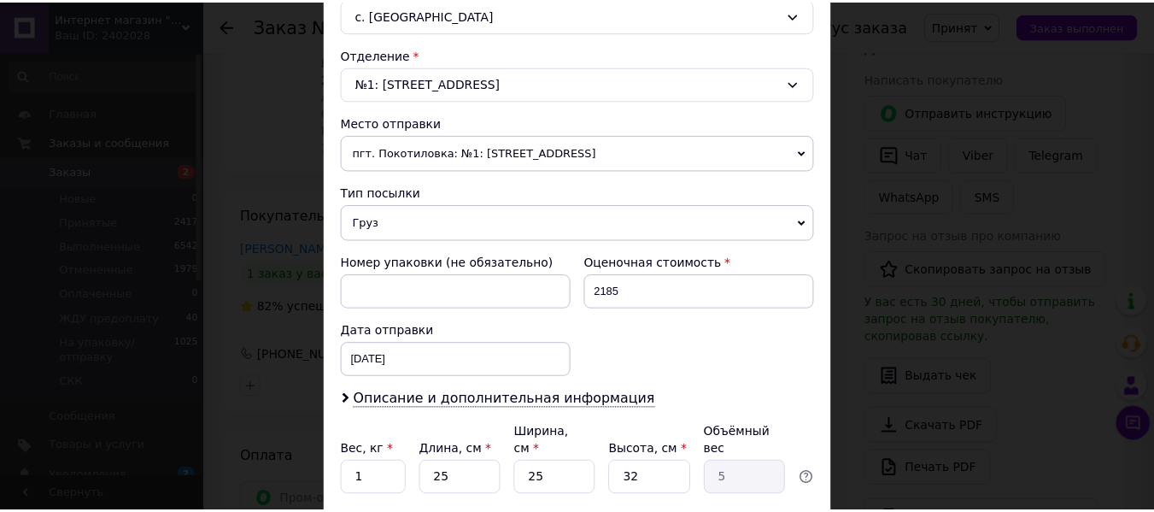
scroll to position [623, 0]
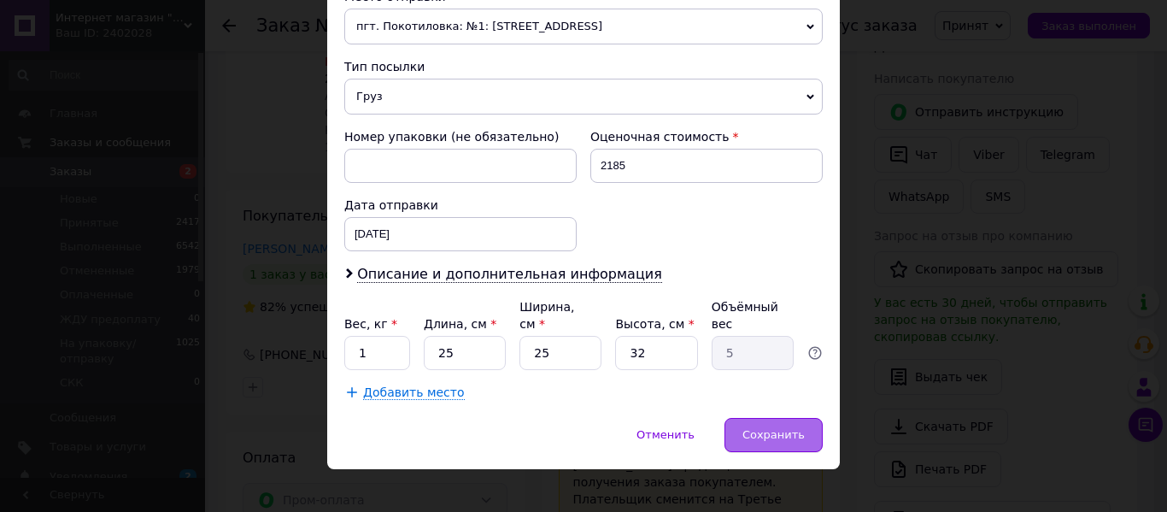
click at [784, 428] on span "Сохранить" at bounding box center [773, 434] width 62 height 13
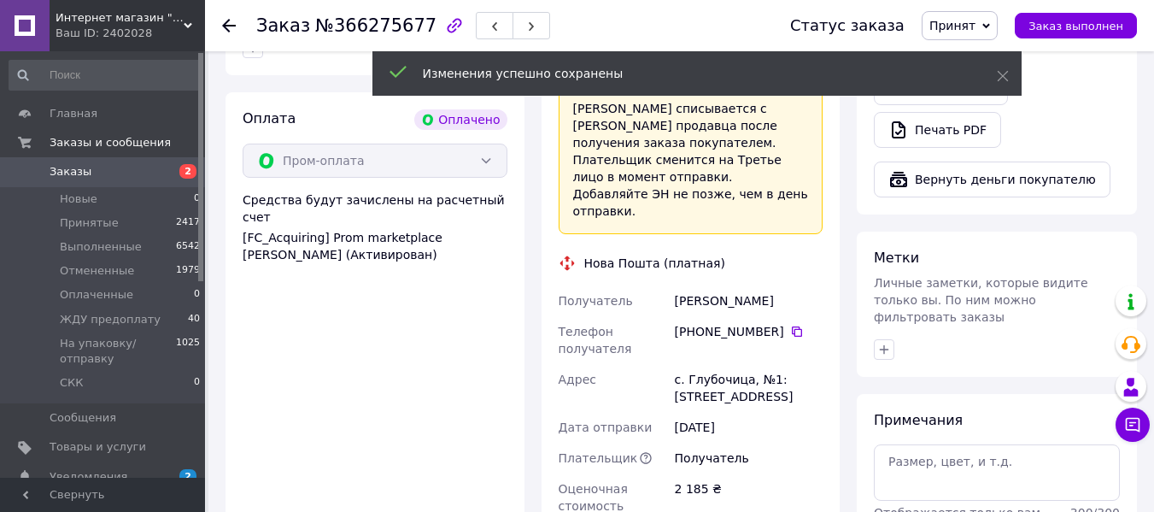
scroll to position [1207, 0]
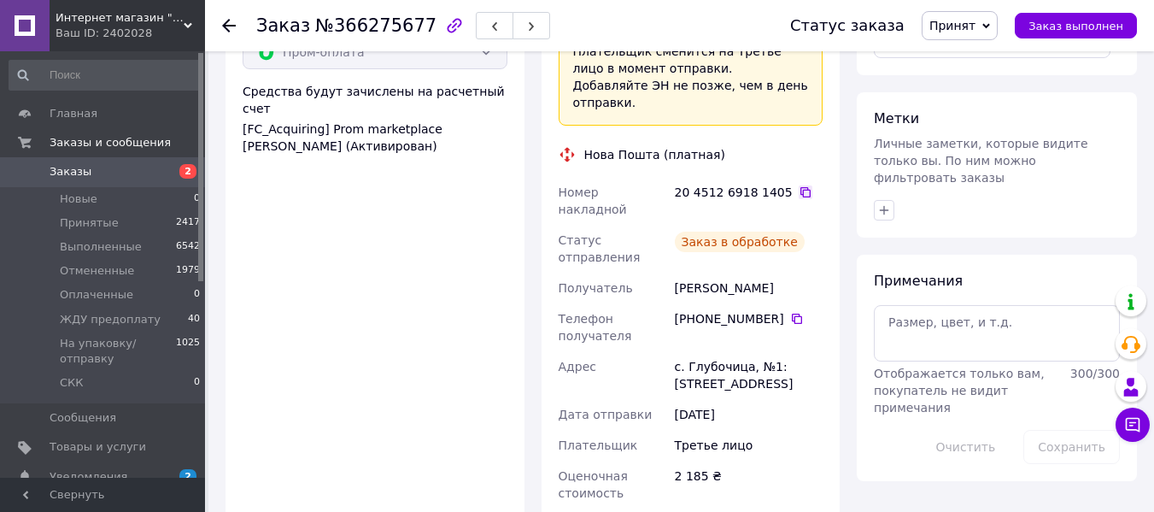
click at [799, 185] on icon at bounding box center [806, 192] width 14 height 14
click at [228, 33] on div at bounding box center [229, 25] width 14 height 17
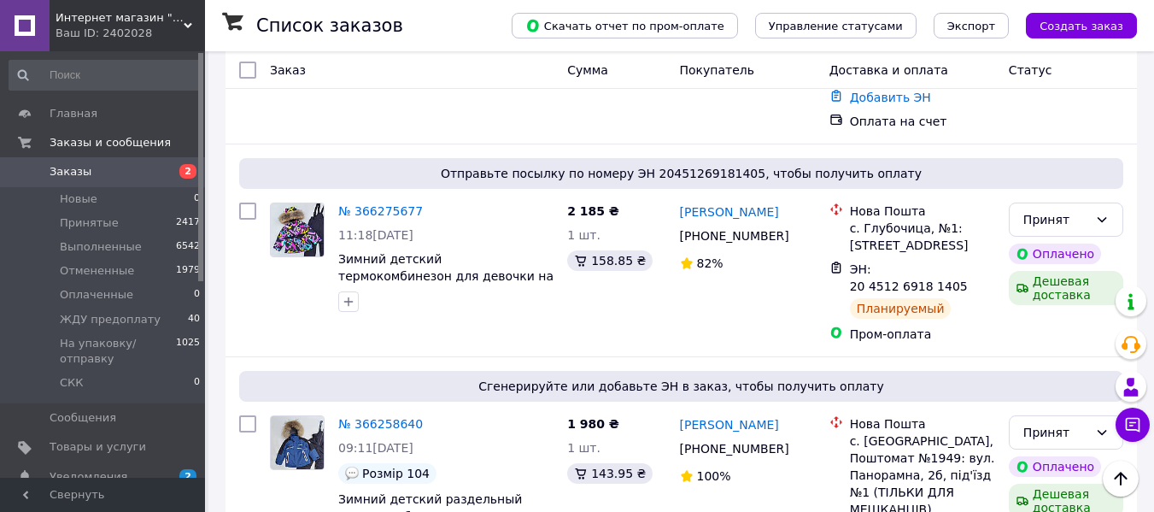
scroll to position [928, 0]
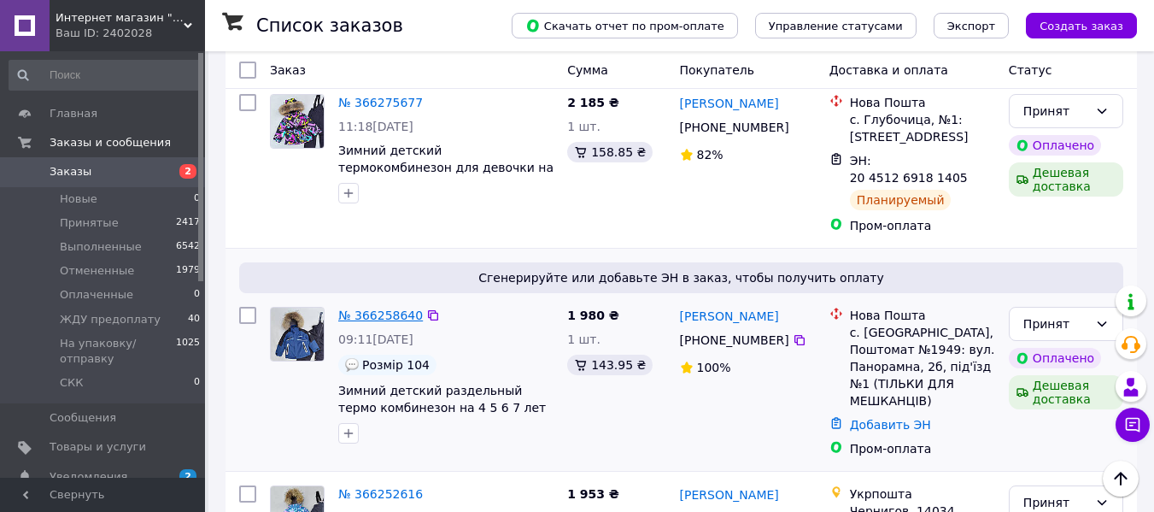
click at [395, 308] on link "№ 366258640" at bounding box center [380, 315] width 85 height 14
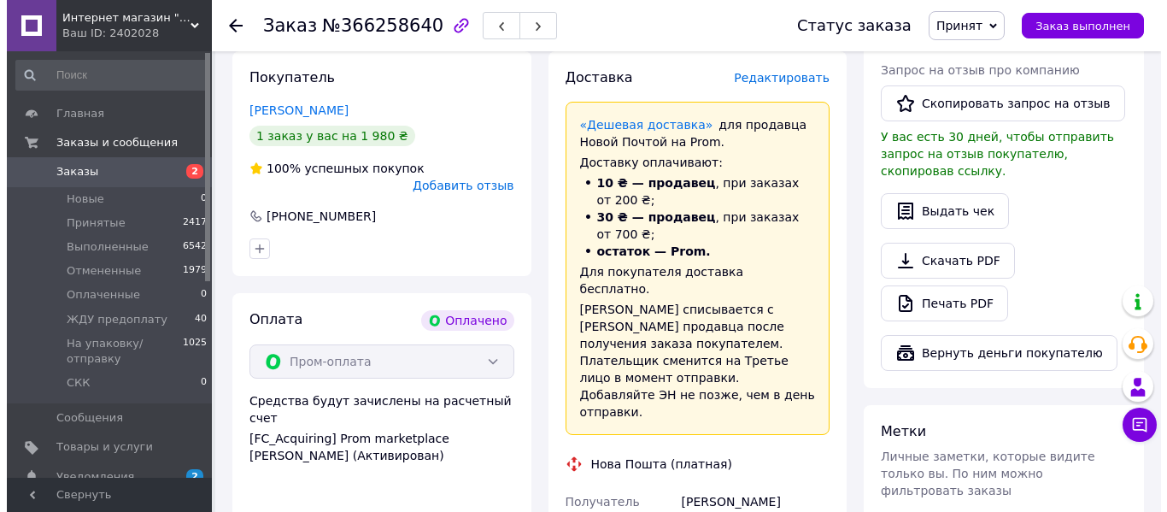
scroll to position [335, 0]
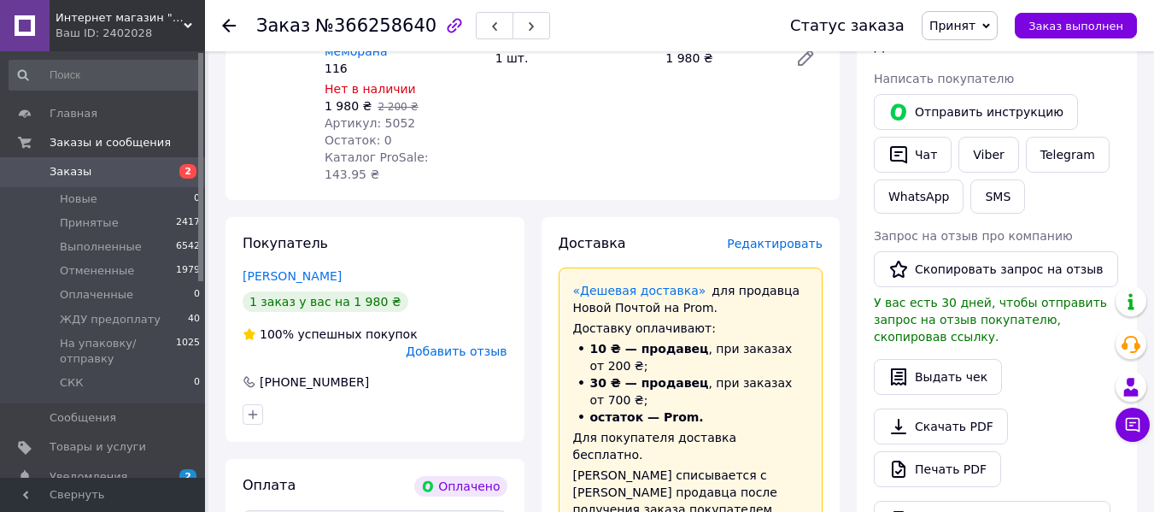
click at [766, 237] on span "Редактировать" at bounding box center [775, 244] width 96 height 14
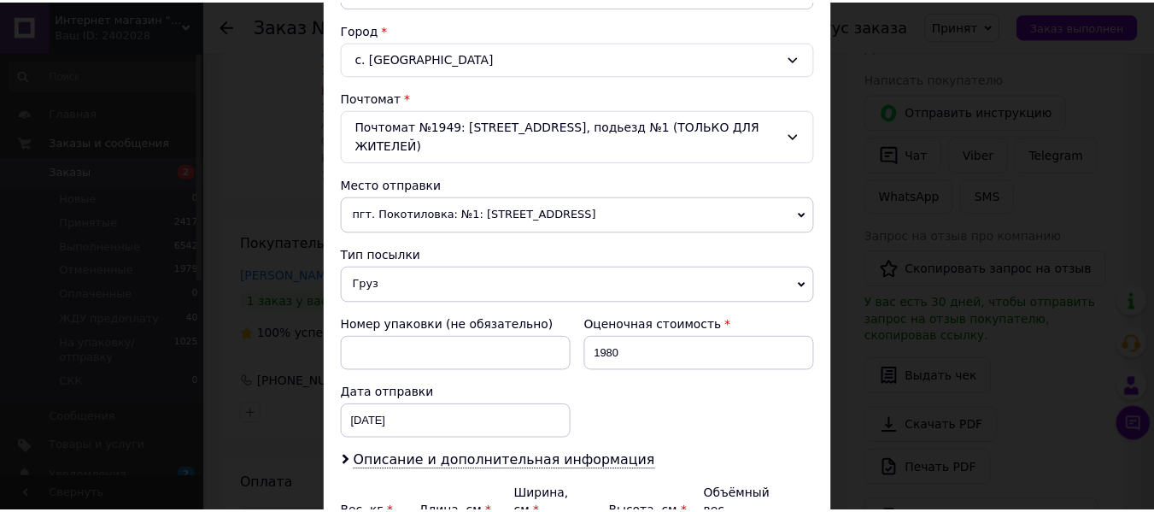
scroll to position [623, 0]
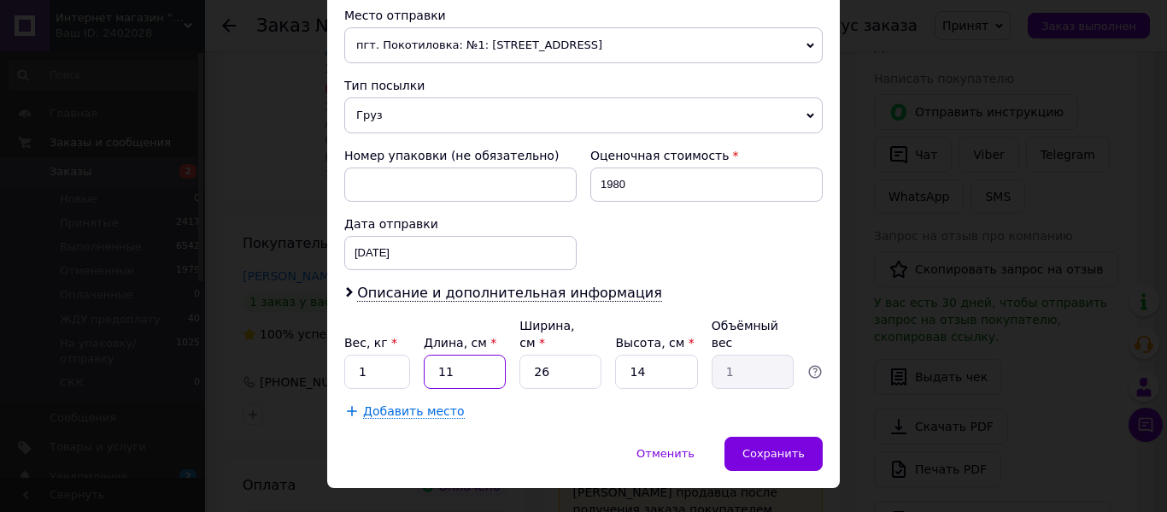
click at [478, 354] on input "11" at bounding box center [465, 371] width 82 height 34
type input "2"
type input "0.18"
type input "25"
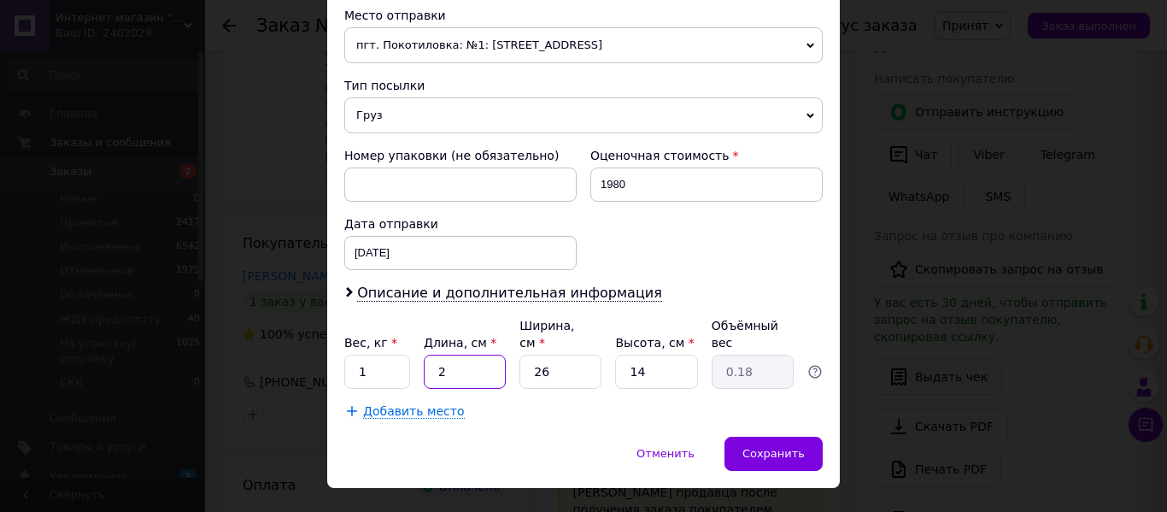
type input "2.28"
type input "25"
click at [554, 354] on input "26" at bounding box center [560, 371] width 82 height 34
type input "2"
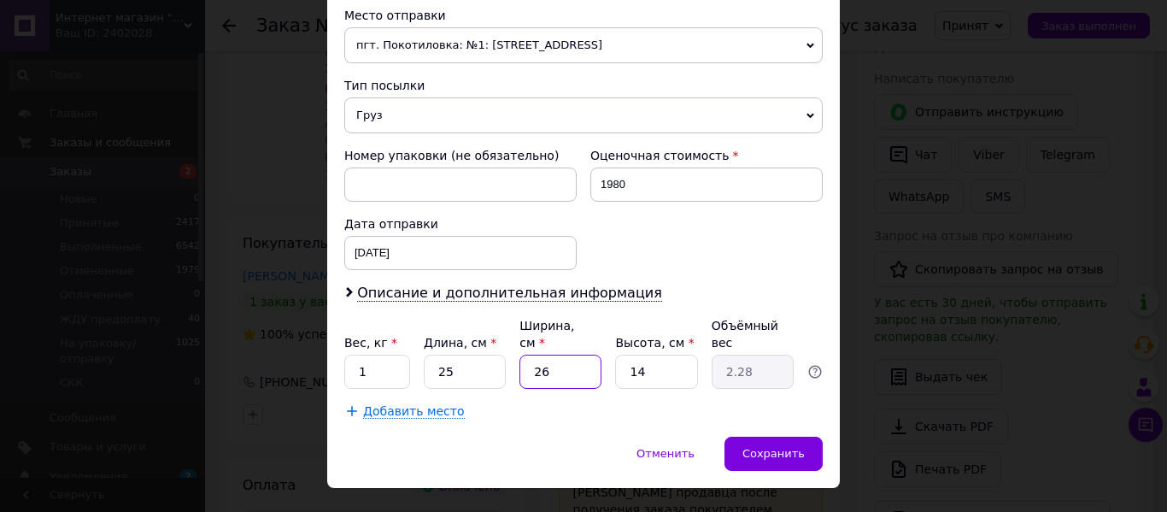
type input "0.18"
type input "25"
type input "2.19"
type input "25"
click at [638, 354] on input "14" at bounding box center [656, 371] width 82 height 34
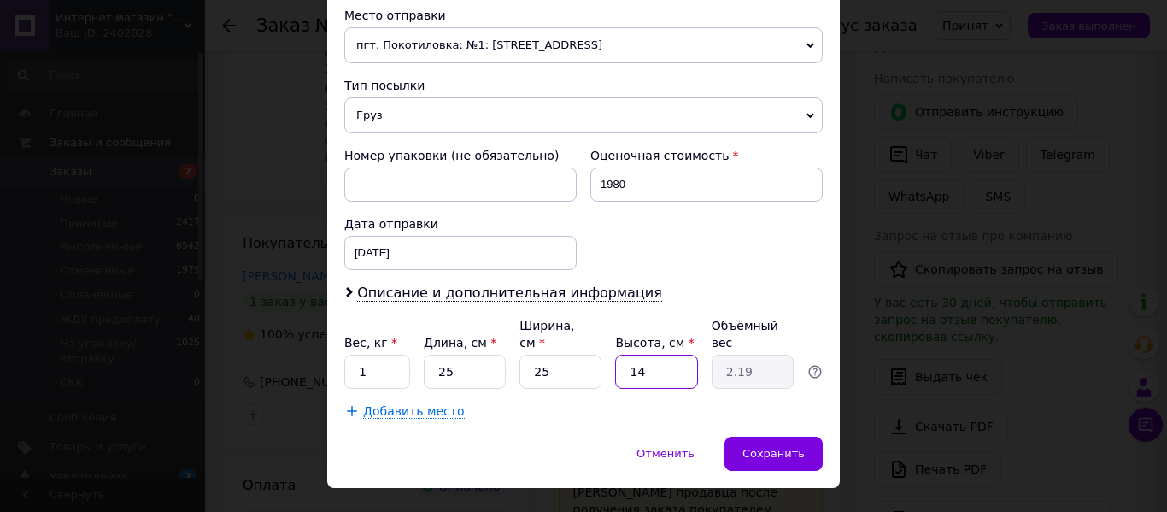
click at [638, 354] on input "14" at bounding box center [656, 371] width 82 height 34
type input "3"
type input "0.47"
type input "32"
type input "5"
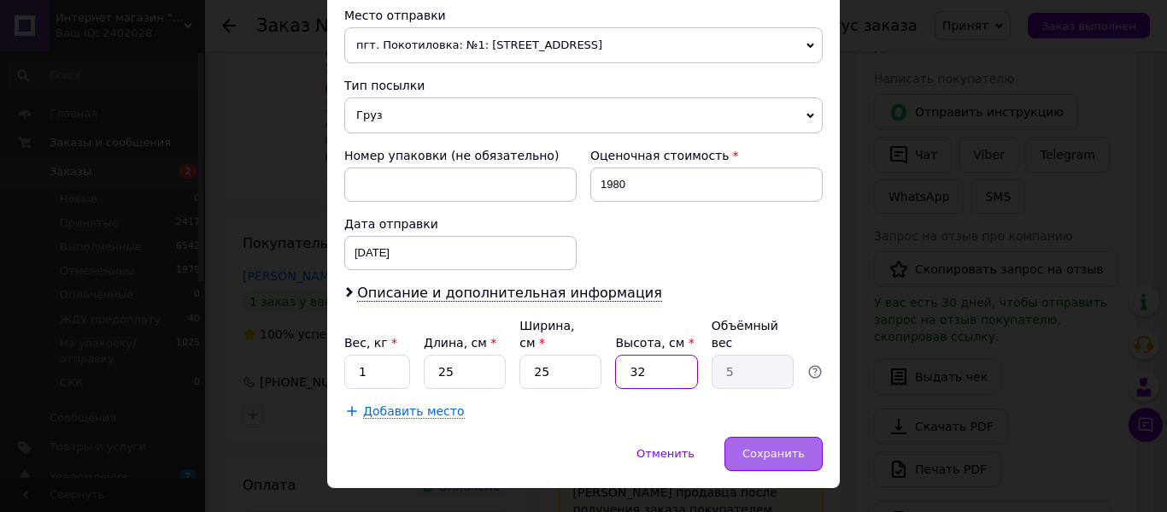
type input "32"
click at [800, 447] on span "Сохранить" at bounding box center [773, 453] width 62 height 13
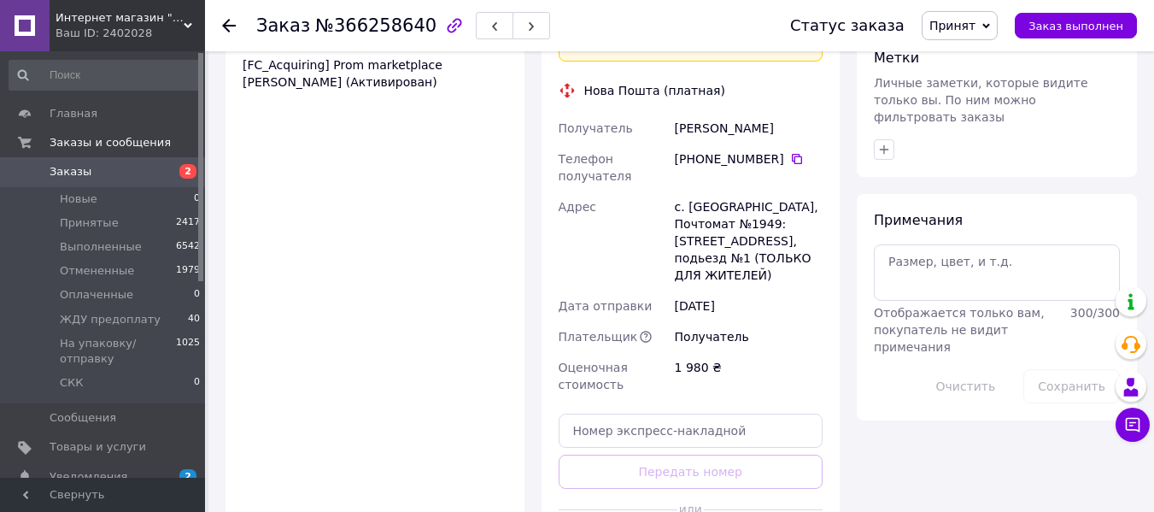
scroll to position [876, 0]
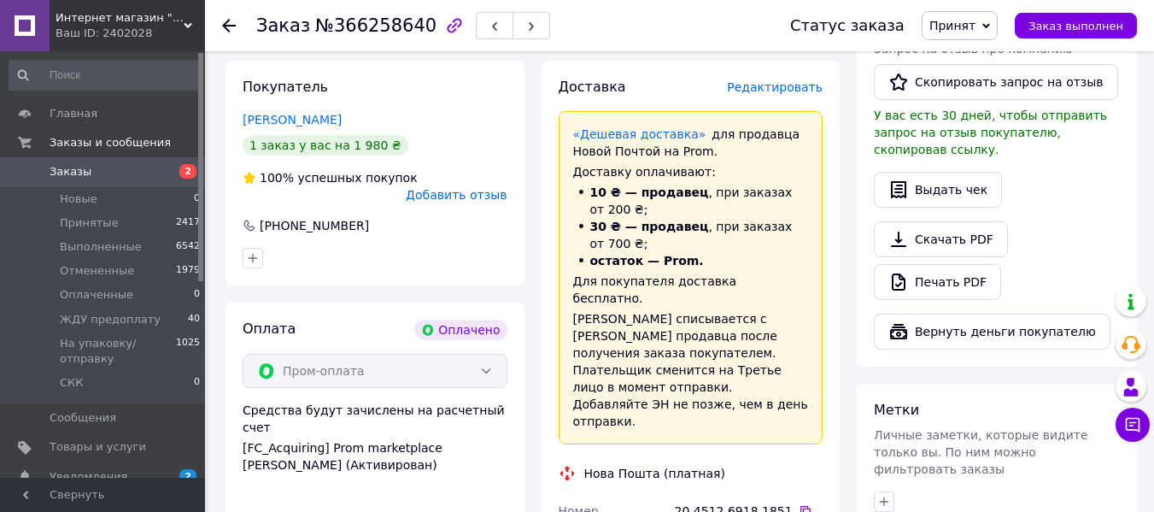
scroll to position [475, 0]
